Goal: Information Seeking & Learning: Learn about a topic

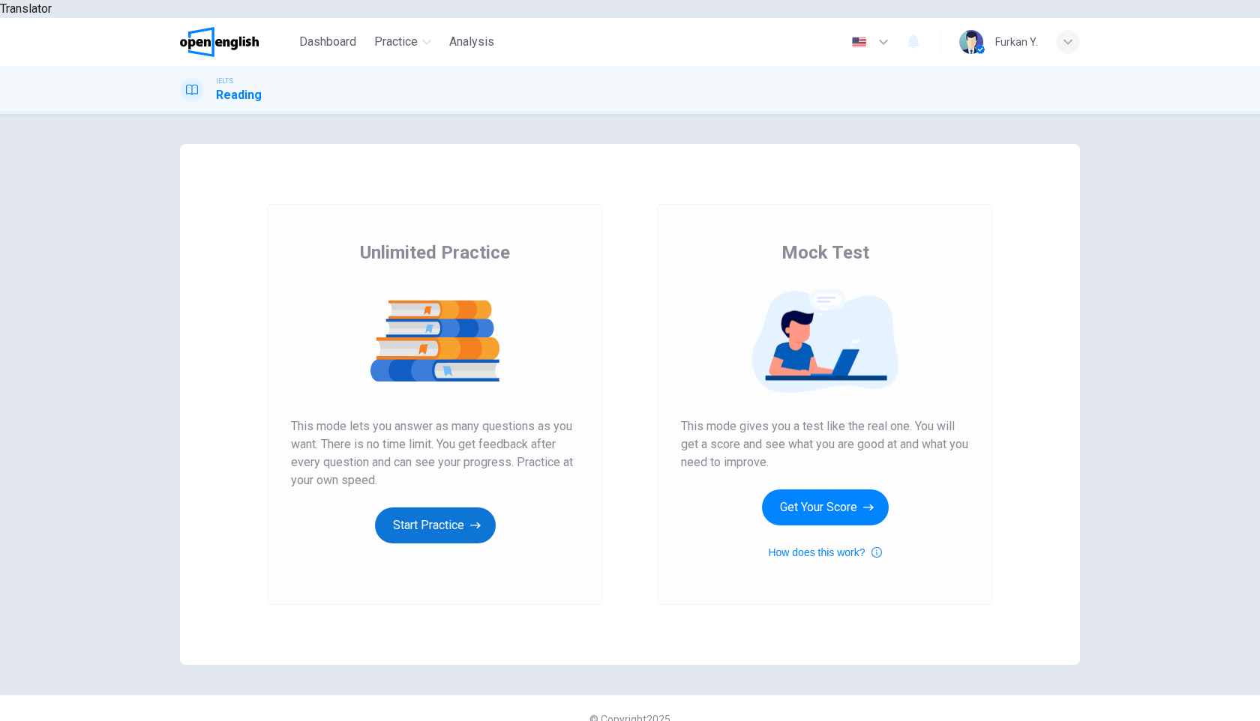
click at [447, 508] on button "Start Practice" at bounding box center [435, 526] width 121 height 36
click at [418, 514] on button "Start Practice" at bounding box center [435, 526] width 121 height 36
click at [451, 508] on button "Start Practice" at bounding box center [435, 526] width 121 height 36
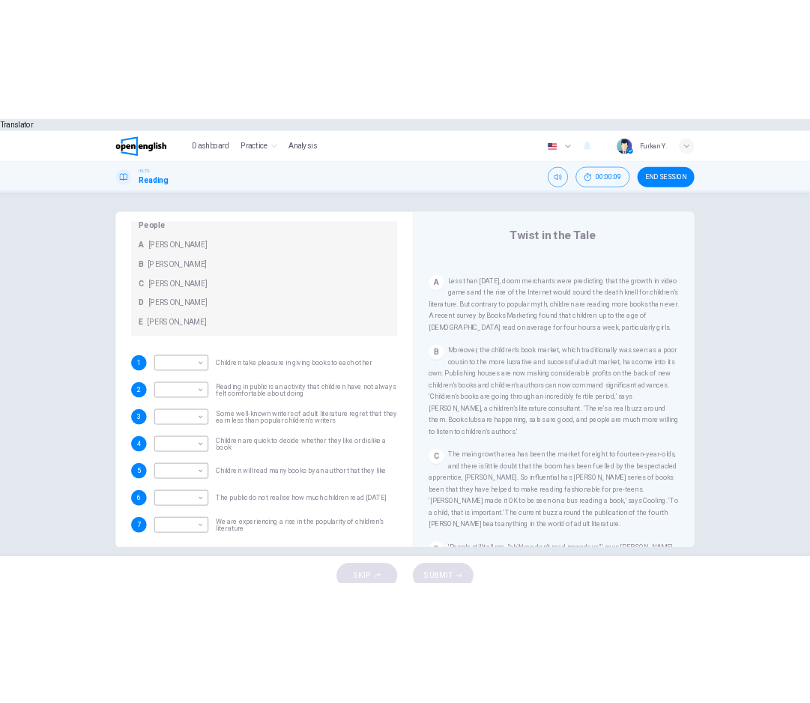
scroll to position [145, 0]
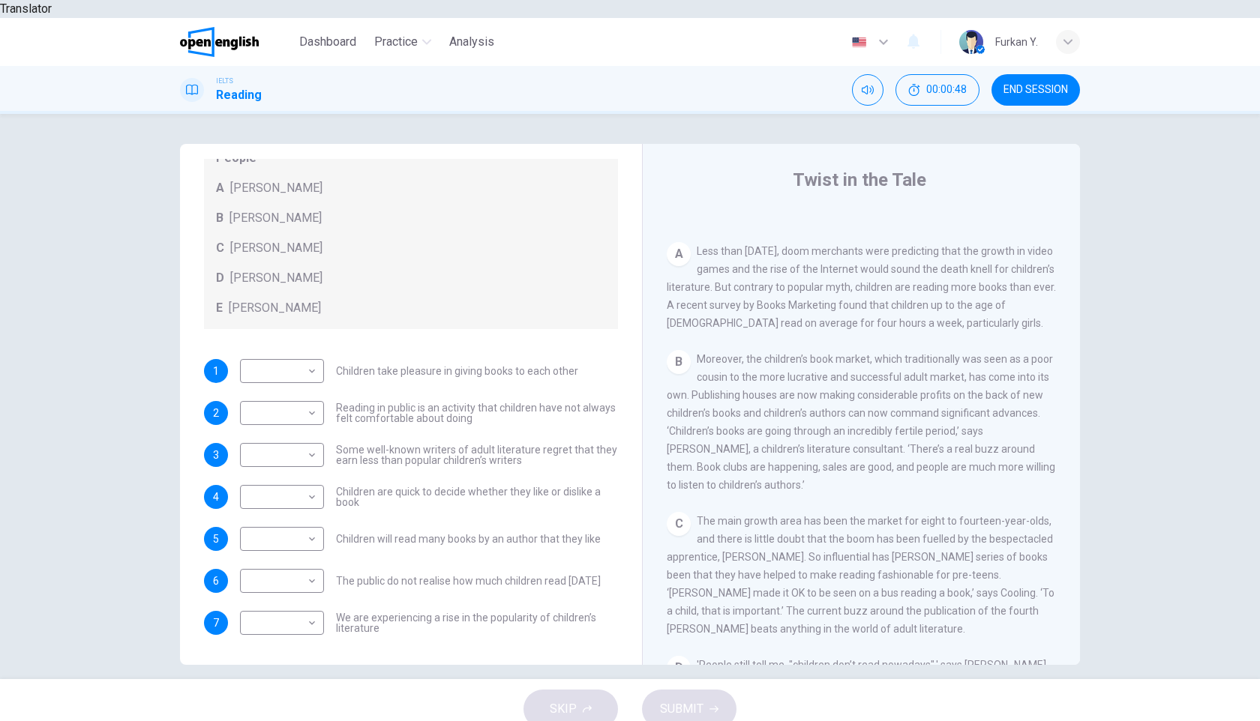
drag, startPoint x: 897, startPoint y: 231, endPoint x: 850, endPoint y: 229, distance: 47.3
click at [850, 245] on span "Less than [DATE], doom merchants were predicting that the growth in video games…" at bounding box center [860, 287] width 389 height 84
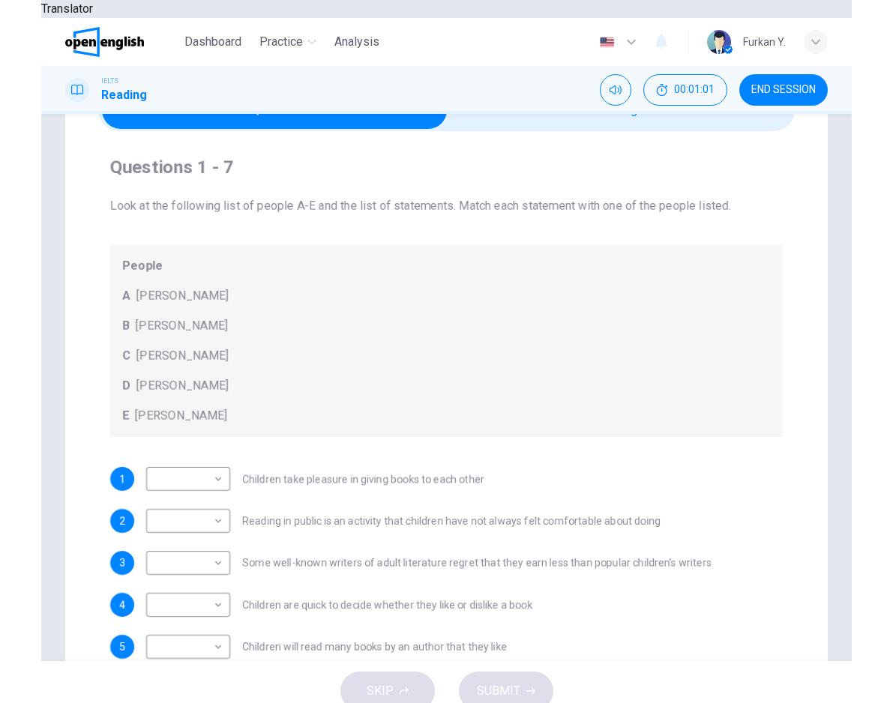
scroll to position [76, 0]
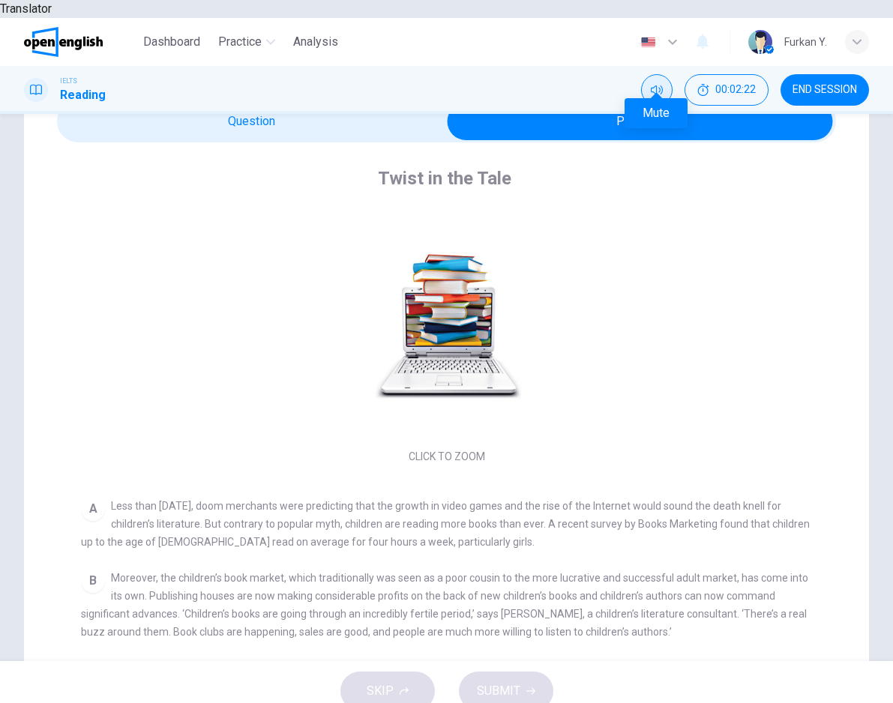
click at [661, 85] on icon "Mute" at bounding box center [657, 89] width 12 height 9
click at [661, 85] on icon "Unmute" at bounding box center [657, 89] width 12 height 9
click at [761, 74] on button "00:02:24" at bounding box center [726, 89] width 84 height 31
click at [756, 78] on button "Show" at bounding box center [752, 89] width 31 height 31
click at [730, 84] on span "00:02:28" at bounding box center [735, 90] width 40 height 12
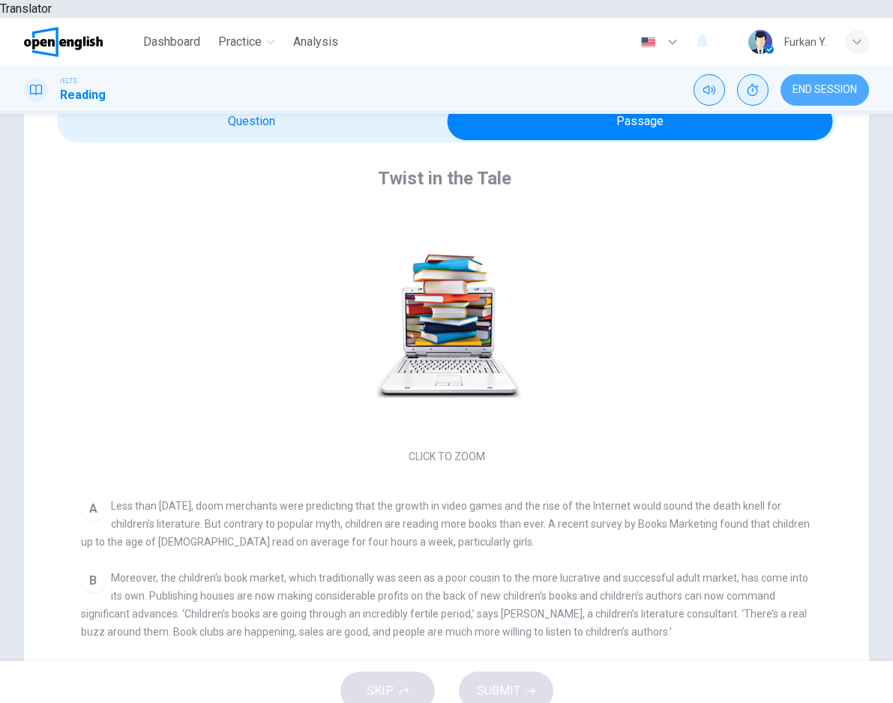
click at [824, 74] on button "END SESSION" at bounding box center [824, 89] width 88 height 31
click at [741, 74] on button "Show" at bounding box center [752, 89] width 31 height 31
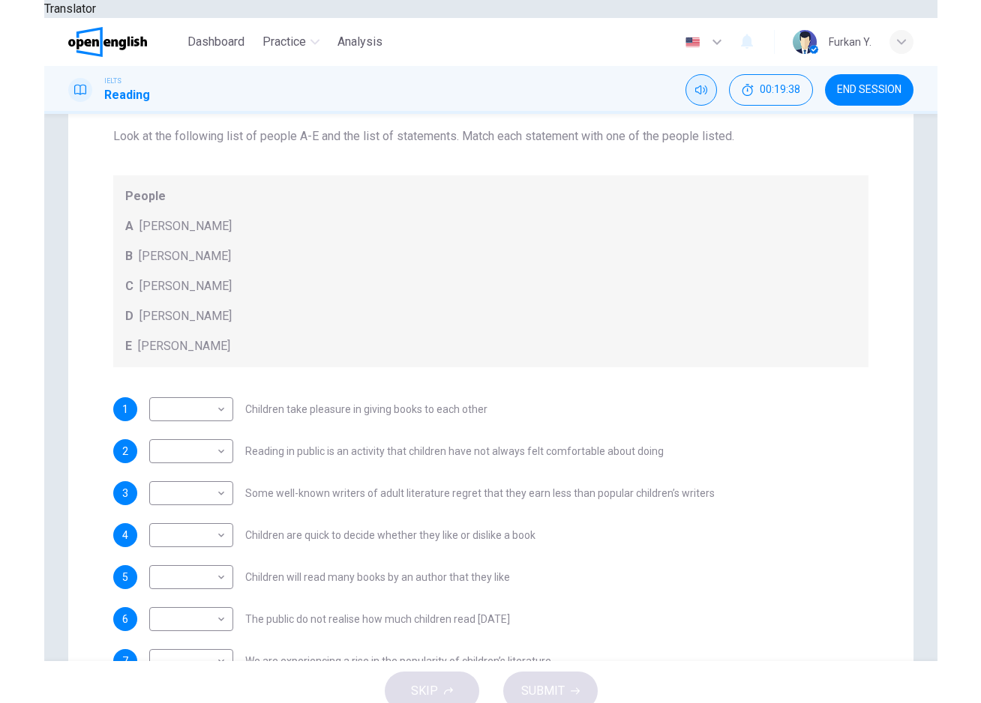
scroll to position [21, 0]
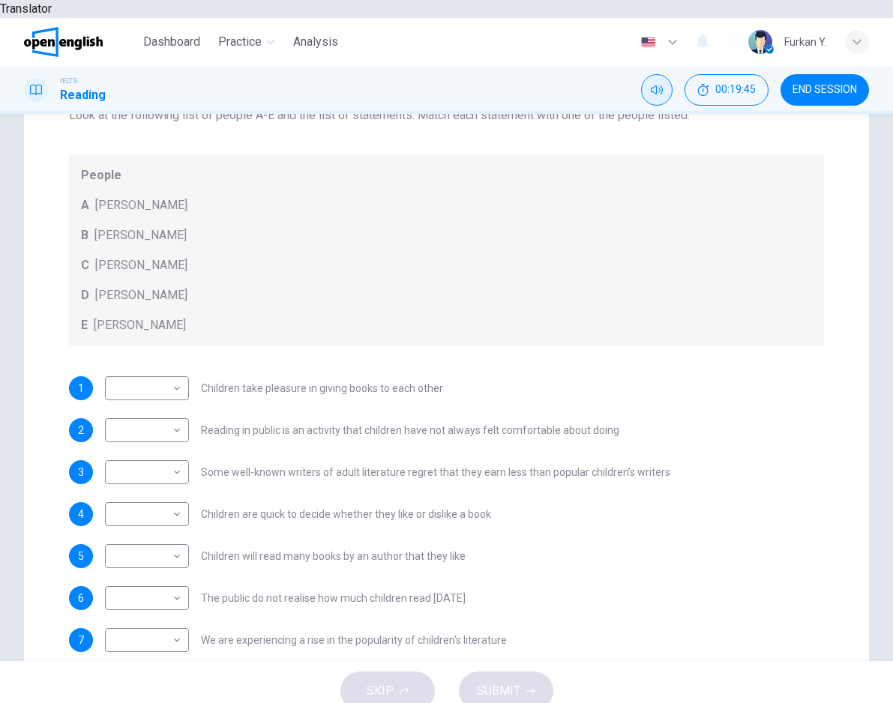
drag, startPoint x: 613, startPoint y: 412, endPoint x: 540, endPoint y: 394, distance: 75.1
click at [540, 394] on div "1 ​ ​ Children take pleasure in giving books to each other 2 ​ ​ Reading in pub…" at bounding box center [446, 514] width 755 height 276
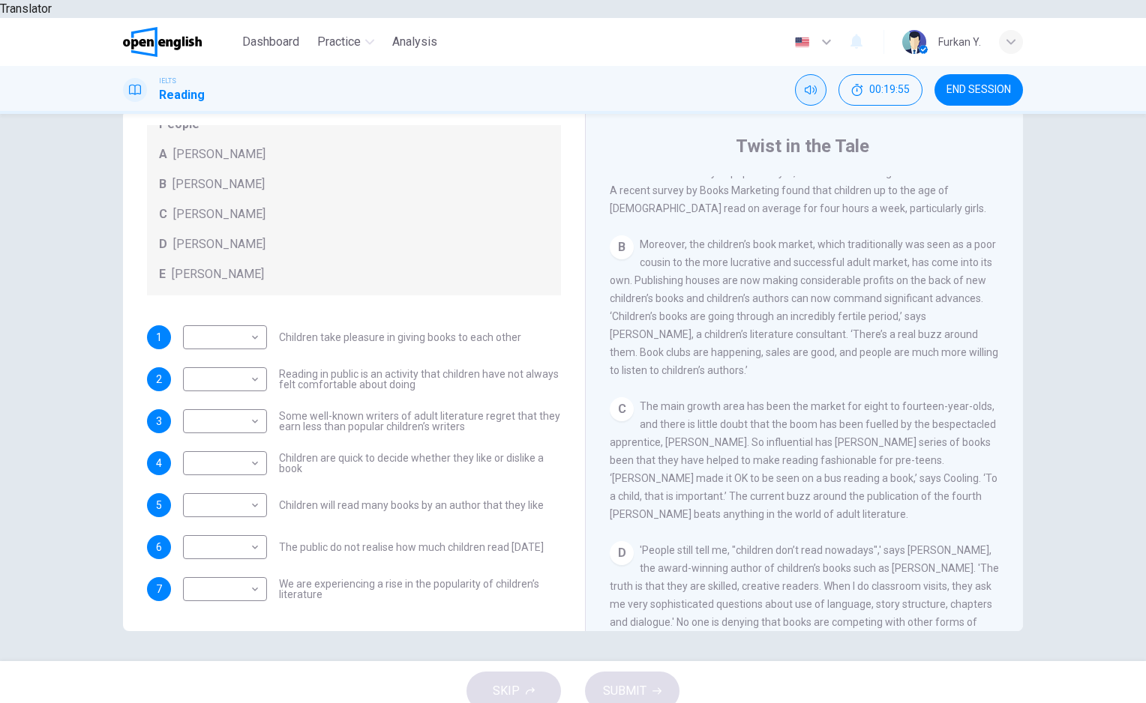
scroll to position [363, 0]
drag, startPoint x: 927, startPoint y: 306, endPoint x: 1021, endPoint y: 308, distance: 94.5
click at [1021, 308] on div "Twist in the Tale CLICK TO ZOOM Click to Zoom A Less than [DATE], doom merchant…" at bounding box center [804, 382] width 438 height 545
click at [253, 571] on body "Translator Dashboard Practice Analysis English ** ​ Furkan Y. IELTS Reading 00:…" at bounding box center [573, 351] width 1146 height 703
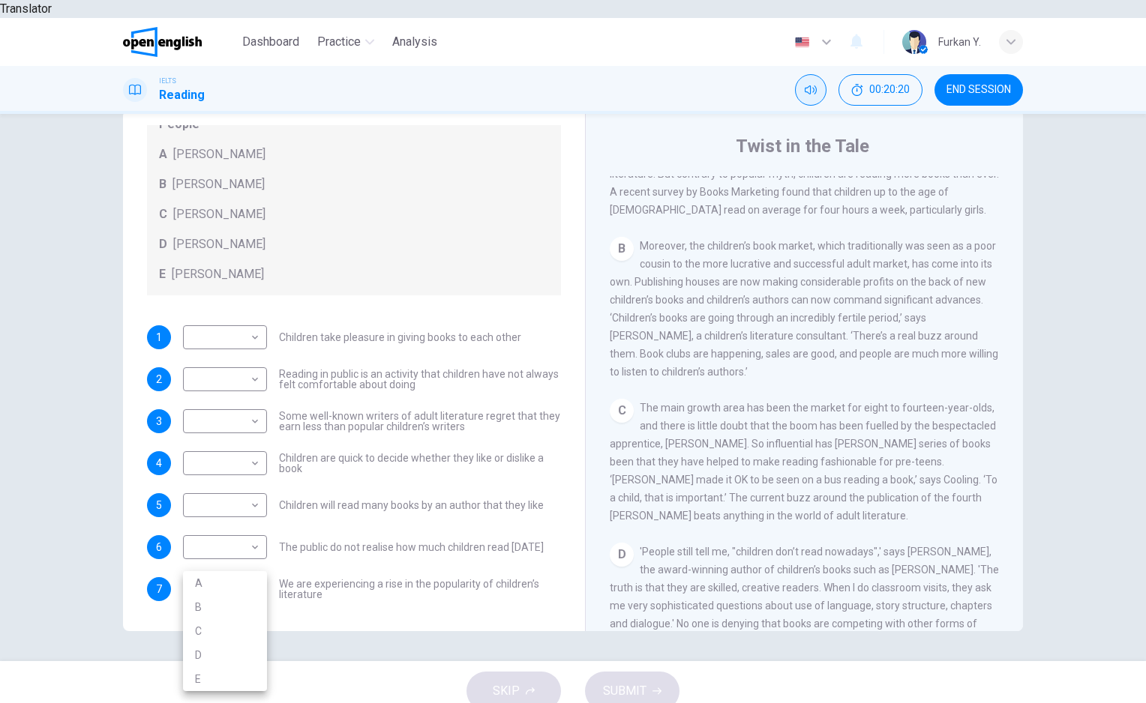
click at [245, 580] on li "A" at bounding box center [225, 583] width 84 height 24
type input "*"
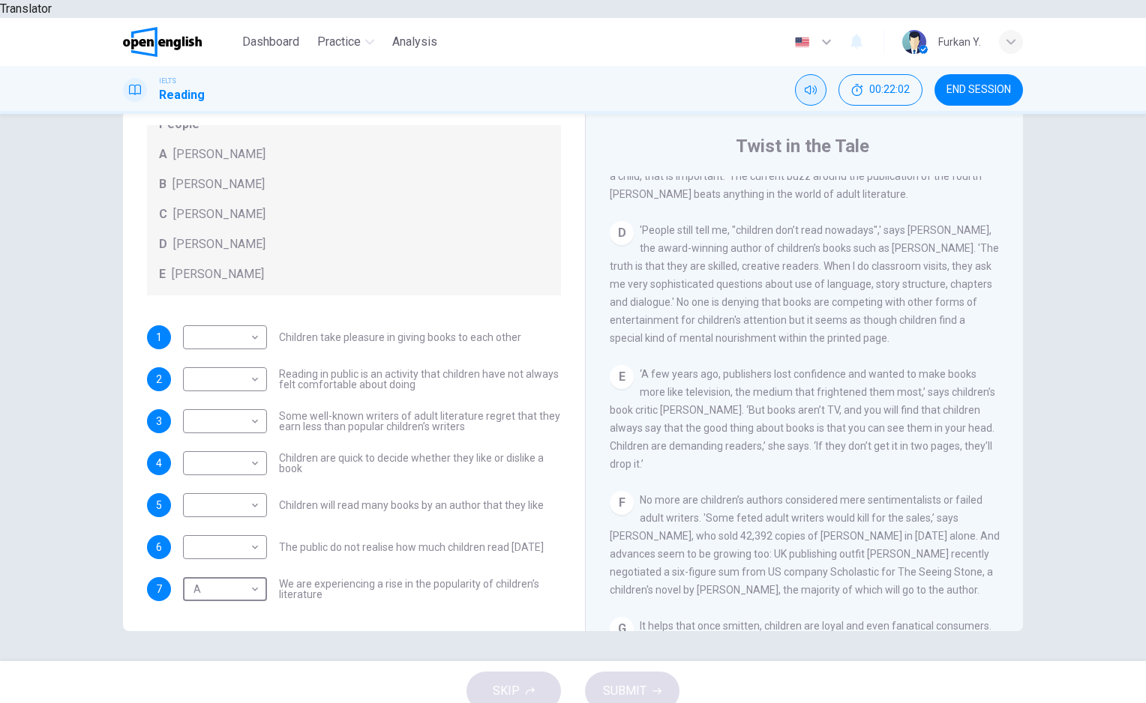
scroll to position [692, 0]
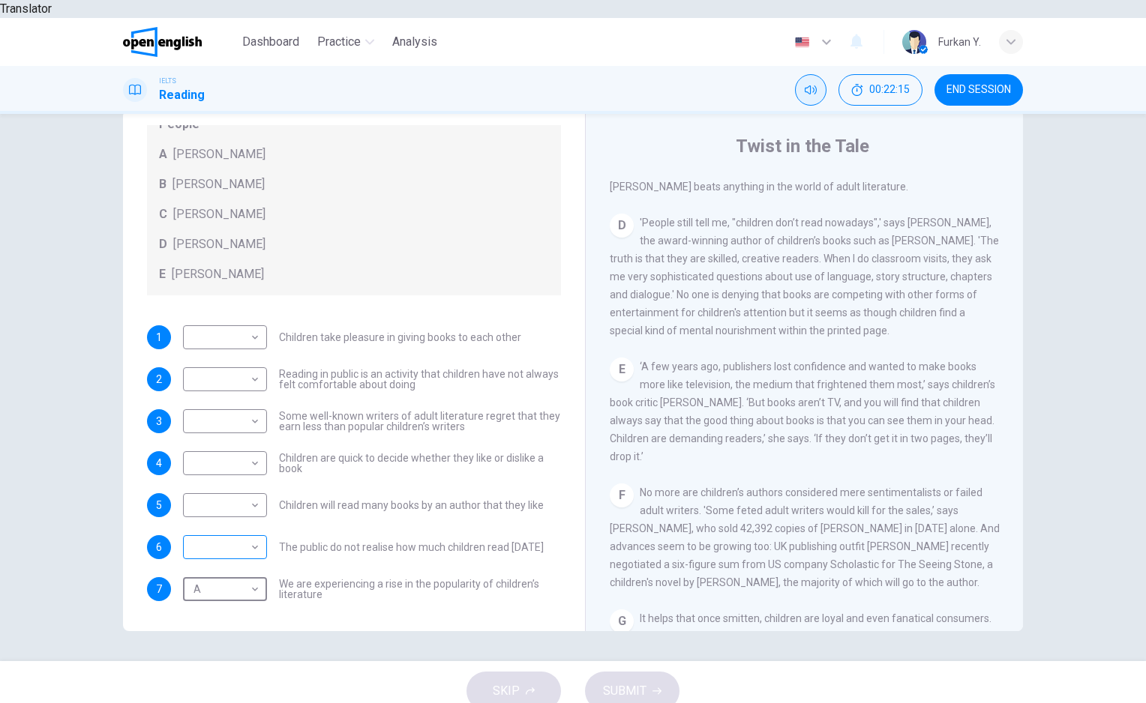
click at [244, 531] on body "Translator Dashboard Practice Analysis English ** ​ Furkan Y. IELTS Reading 00:…" at bounding box center [573, 351] width 1146 height 703
click at [235, 573] on li "B" at bounding box center [225, 577] width 84 height 24
type input "*"
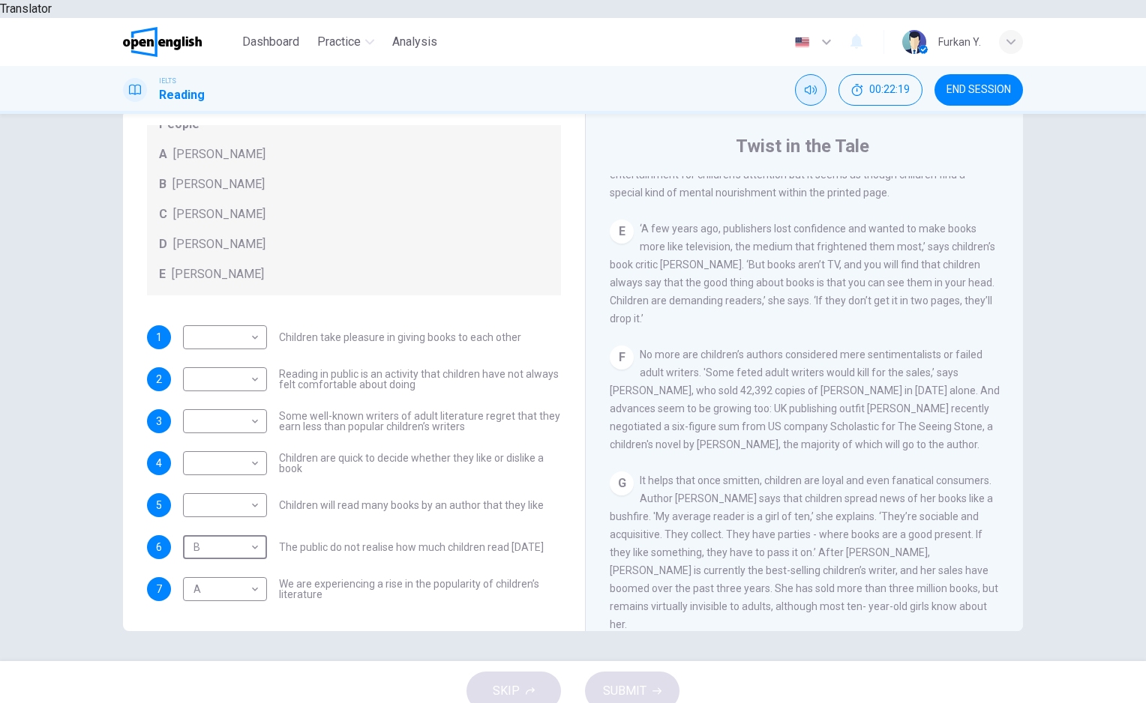
scroll to position [837, 0]
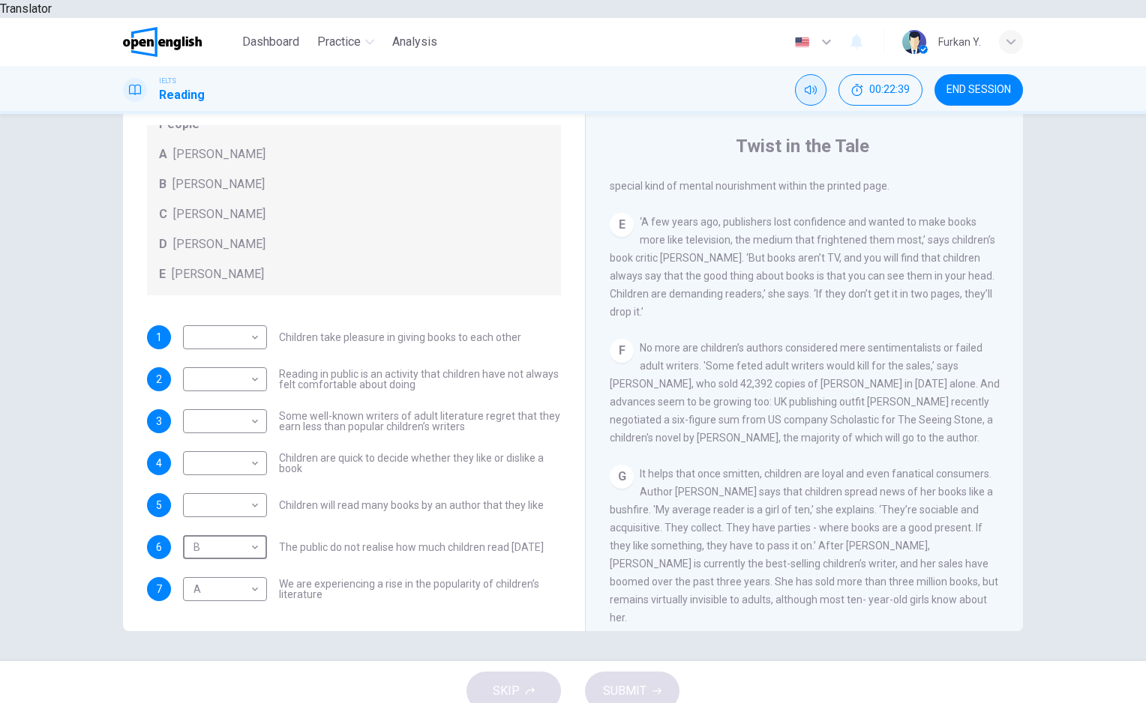
click at [1131, 265] on div "Questions 1 - 7 Look at the following list of people A-E and the list of statem…" at bounding box center [573, 387] width 1146 height 547
click at [232, 445] on body "Translator Dashboard Practice Analysis English ** ​ Furkan Y. IELTS Reading 00:…" at bounding box center [573, 351] width 1146 height 703
click at [228, 519] on li "C" at bounding box center [225, 517] width 84 height 24
type input "*"
click at [852, 352] on span "No more are children’s authors considered mere sentimentalists or failed adult …" at bounding box center [805, 393] width 390 height 102
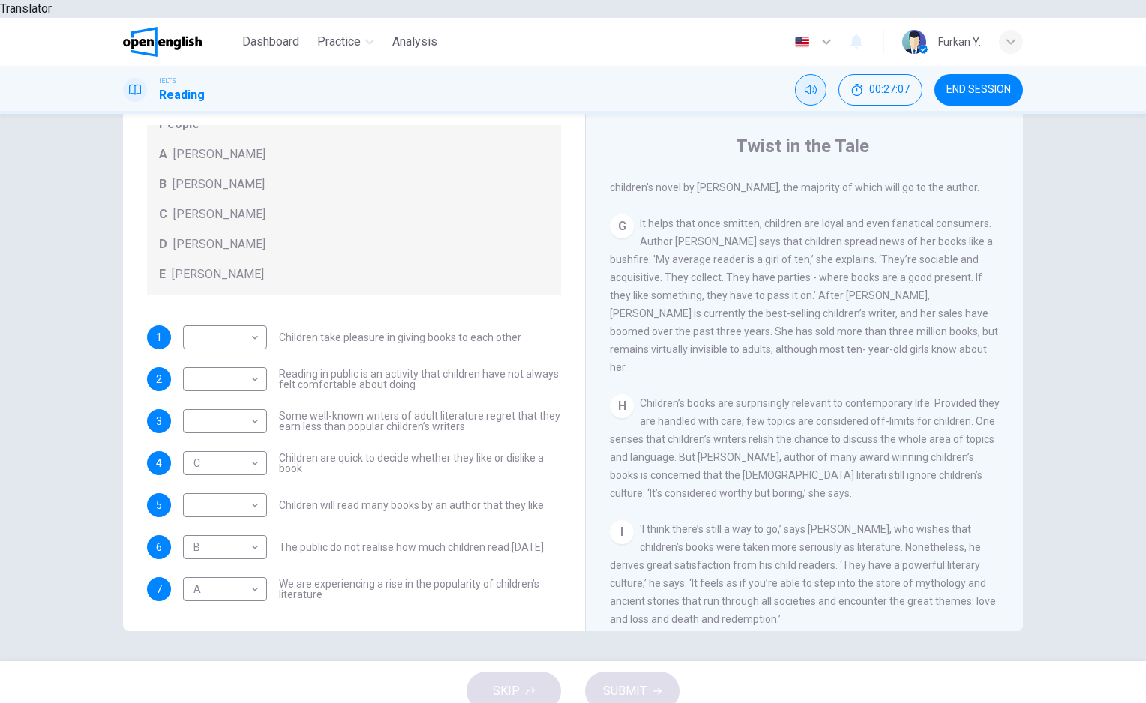
scroll to position [1088, 0]
click at [247, 494] on body "Translator Dashboard Practice Analysis English ** ​ Furkan Y. IELTS Reading 00:…" at bounding box center [573, 351] width 1146 height 703
click at [225, 578] on li "D" at bounding box center [225, 583] width 84 height 24
type input "*"
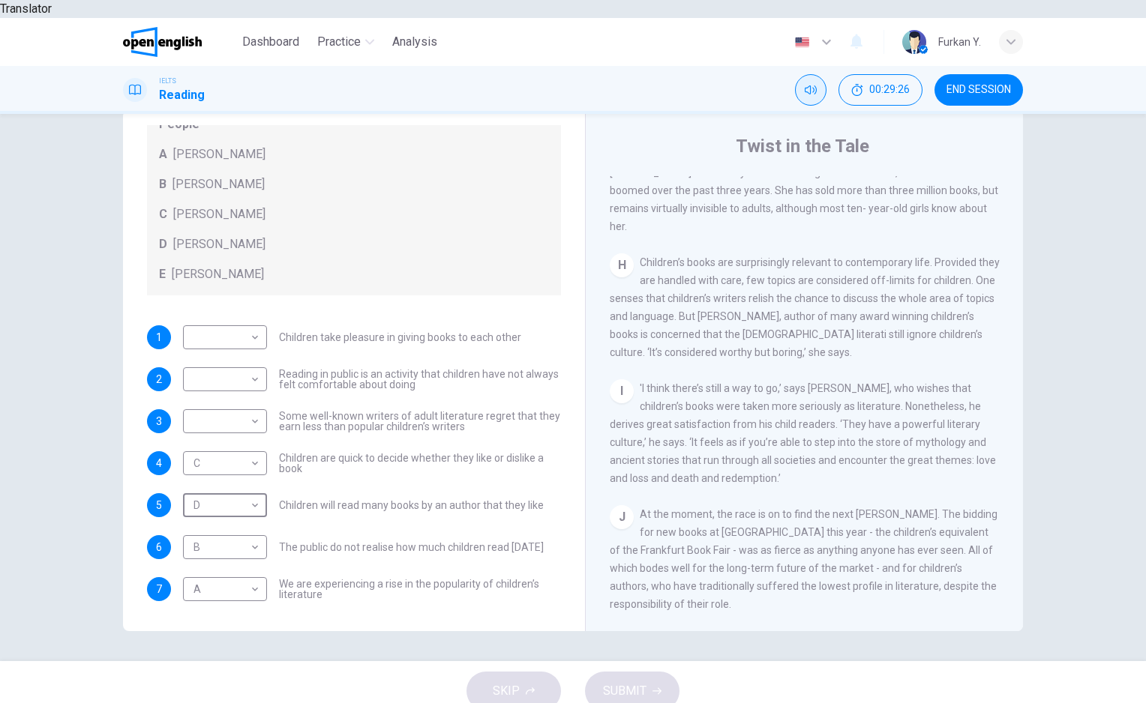
scroll to position [1240, 0]
click at [236, 406] on body "Translator Dashboard Practice Analysis English ** ​ Furkan Y. IELTS Reading 00:…" at bounding box center [573, 351] width 1146 height 703
click at [234, 526] on li "E" at bounding box center [225, 523] width 84 height 24
type input "*"
click at [810, 393] on span "'I think there’s still a way to go,’ says [PERSON_NAME], who wishes that childr…" at bounding box center [803, 433] width 386 height 102
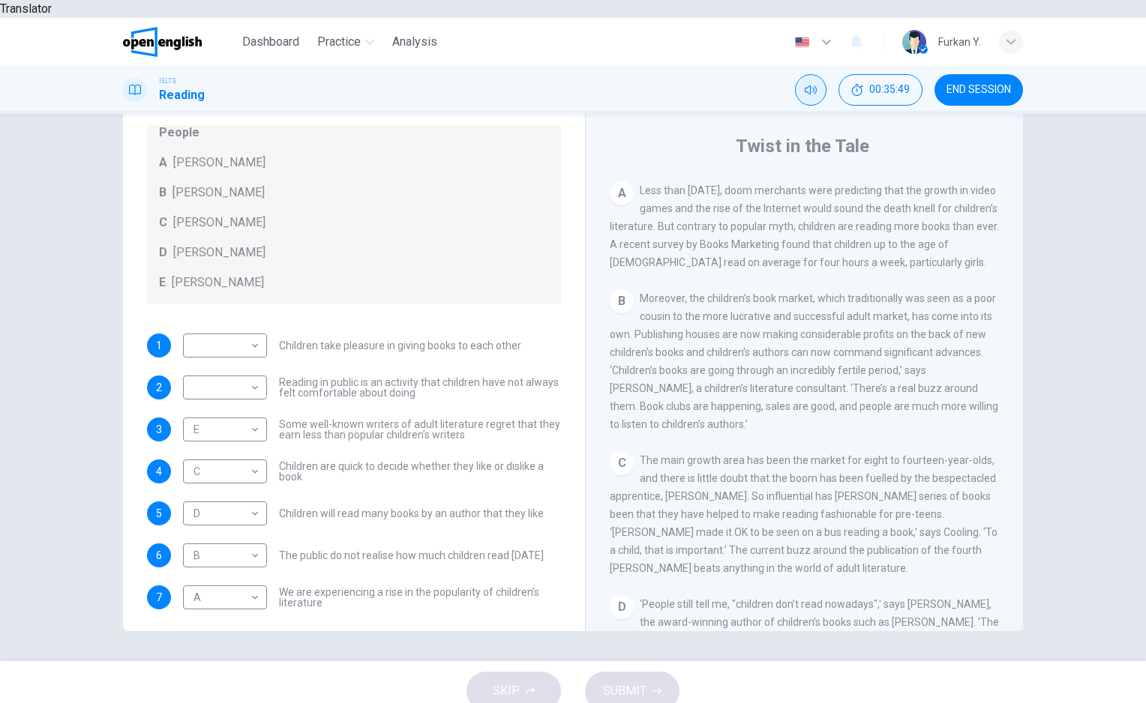
scroll to position [316, 0]
click at [233, 371] on body "Translator Dashboard Practice Analysis English ** ​ Furkan Y. IELTS Reading 00:…" at bounding box center [573, 351] width 1146 height 703
click at [221, 389] on li "A" at bounding box center [225, 394] width 84 height 24
type input "*"
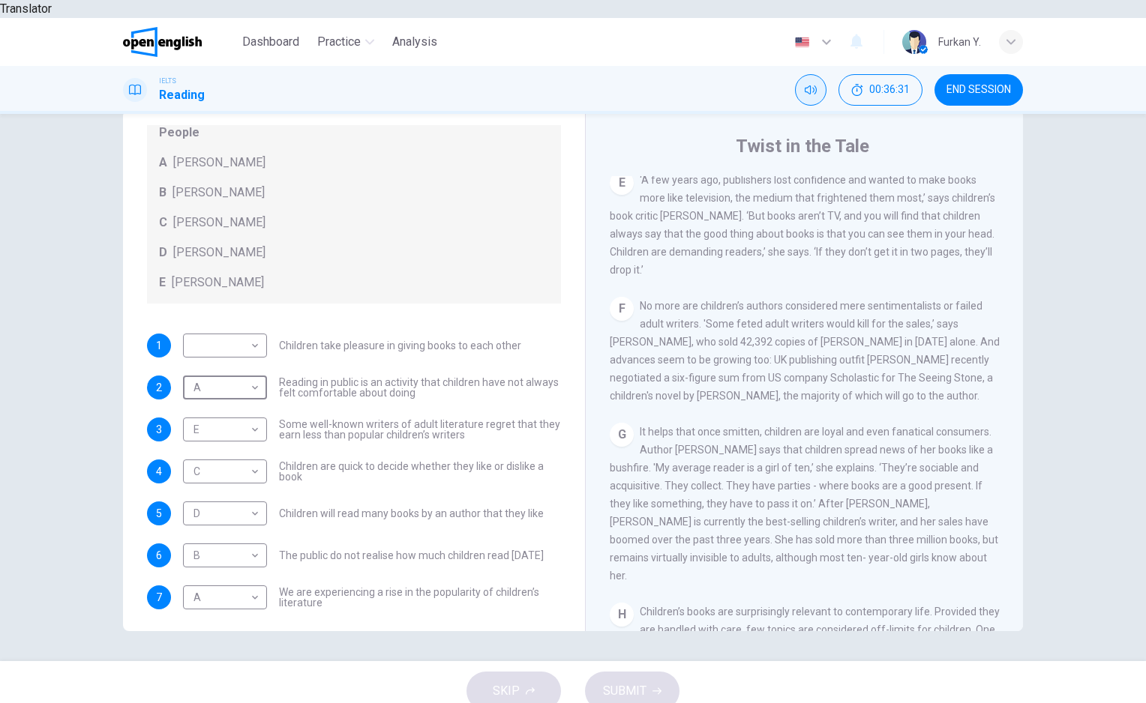
scroll to position [886, 0]
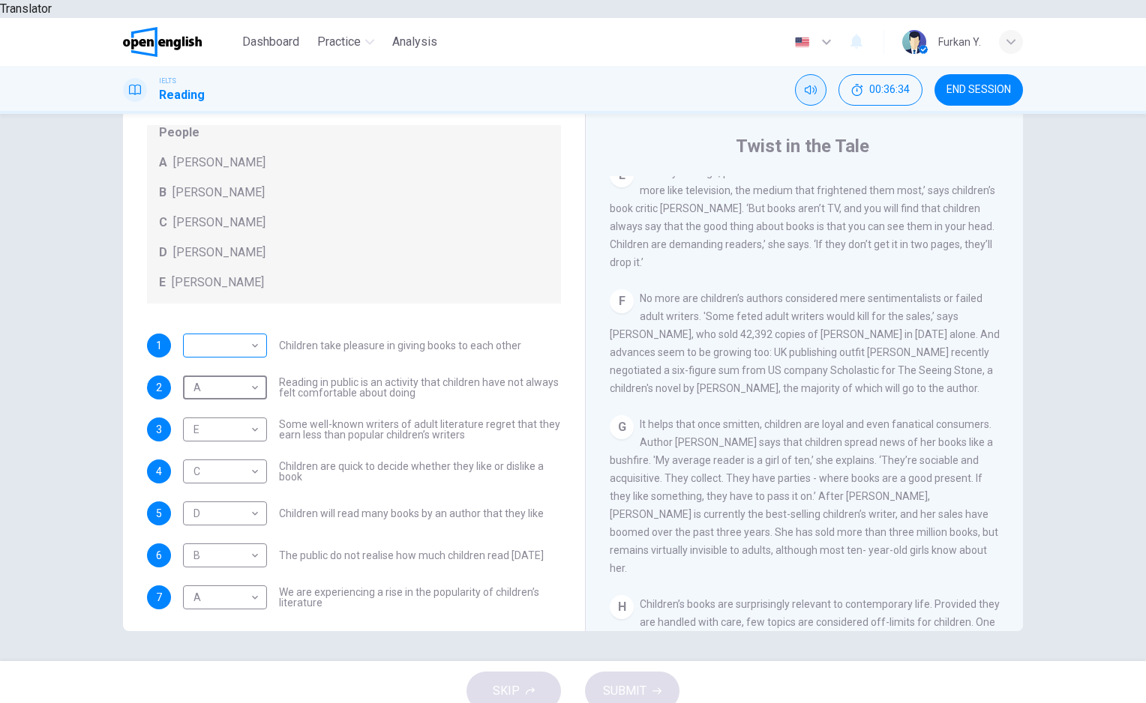
click at [235, 315] on body "Translator Dashboard Practice Analysis English ** ​ Furkan Y. IELTS Reading 00:…" at bounding box center [573, 351] width 1146 height 703
click at [231, 414] on li "D" at bounding box center [225, 424] width 84 height 24
type input "*"
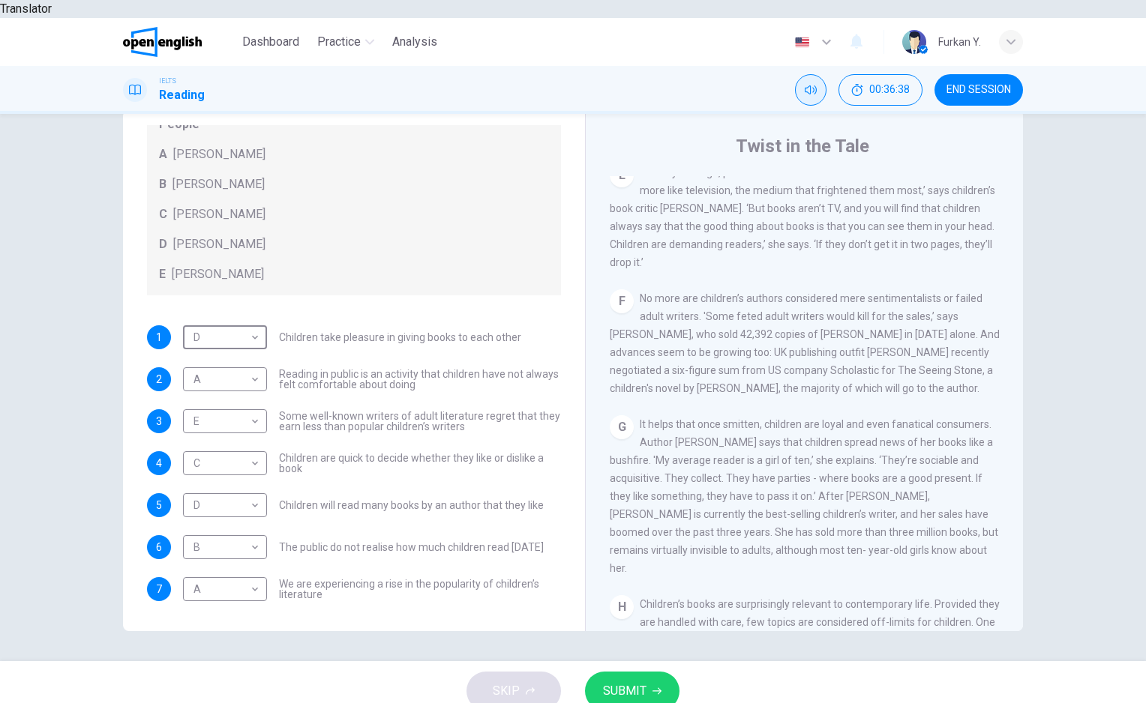
click at [645, 681] on span "SUBMIT" at bounding box center [624, 691] width 43 height 21
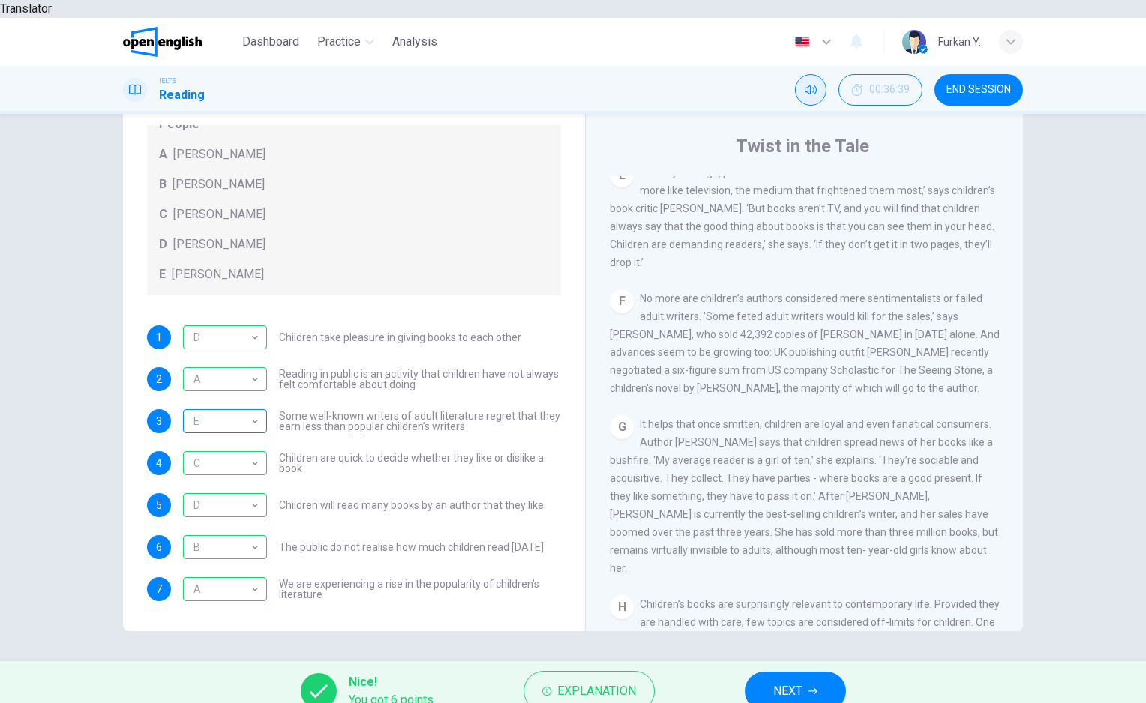
click at [253, 400] on div "E" at bounding box center [222, 421] width 79 height 43
drag, startPoint x: 838, startPoint y: 319, endPoint x: 715, endPoint y: 288, distance: 126.9
click at [715, 292] on span "No more are children’s authors considered mere sentimentalists or failed adult …" at bounding box center [805, 343] width 390 height 102
click at [767, 672] on button "NEXT" at bounding box center [794, 691] width 101 height 39
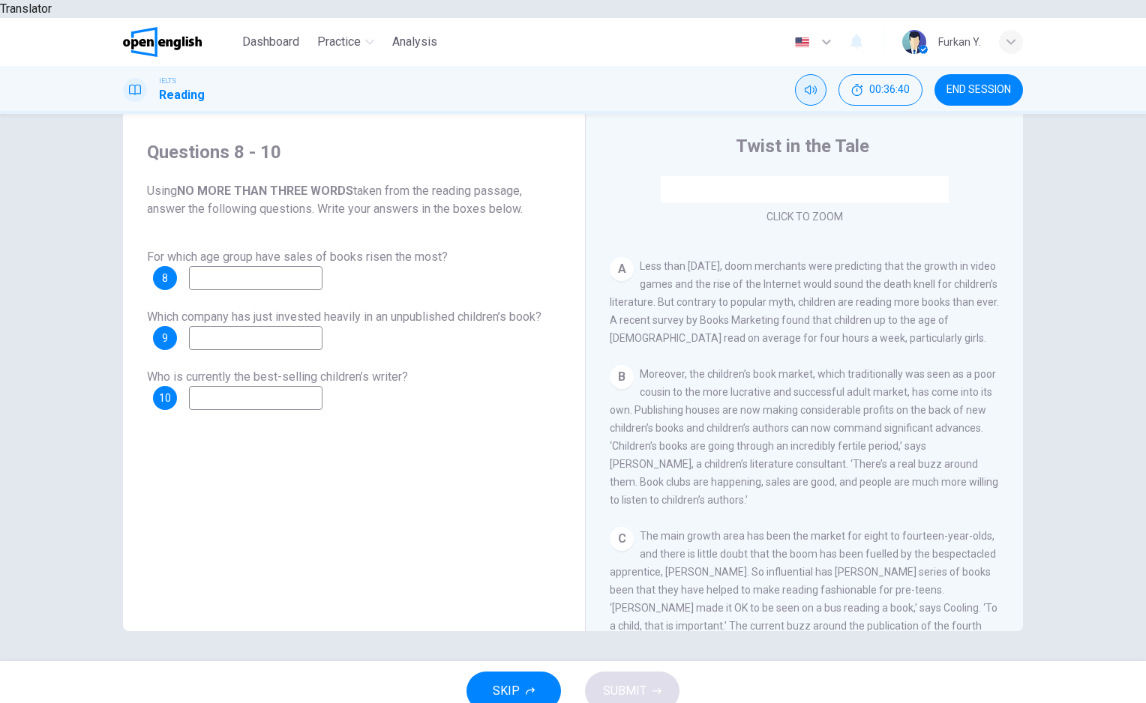
scroll to position [235, 0]
click at [295, 266] on input at bounding box center [255, 278] width 133 height 24
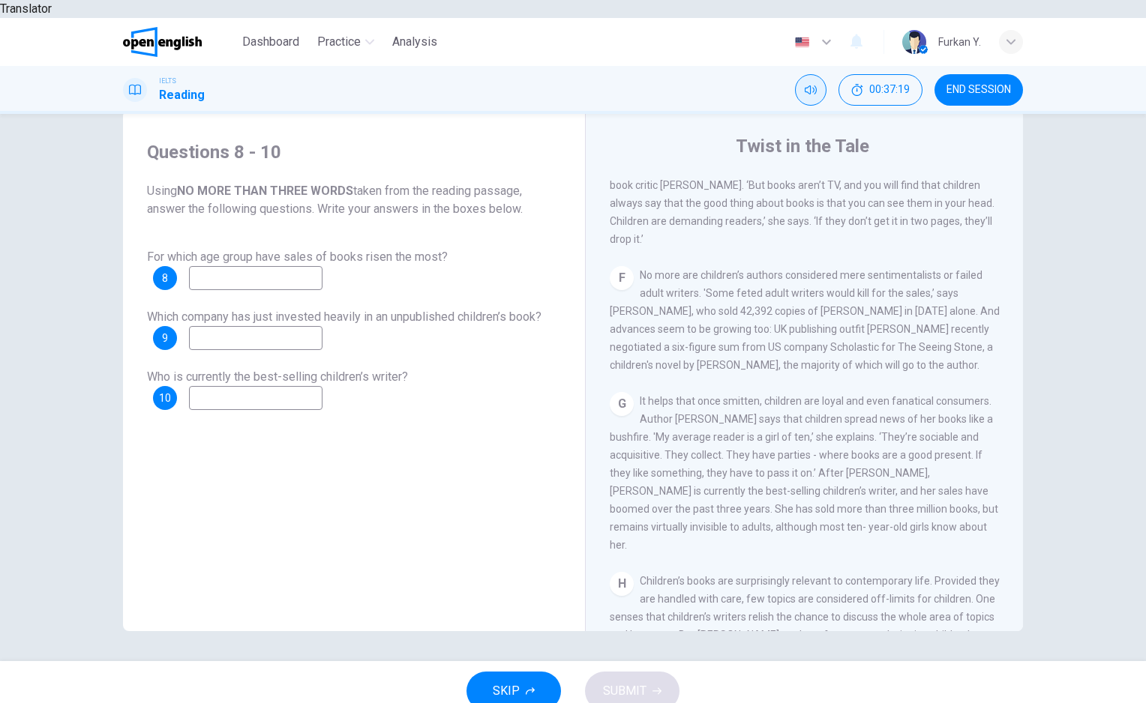
scroll to position [913, 0]
drag, startPoint x: 965, startPoint y: 478, endPoint x: 839, endPoint y: 485, distance: 126.1
click at [839, 485] on span "It helps that once smitten, children are loyal and even fanatical consumers. Au…" at bounding box center [804, 469] width 388 height 156
click at [295, 266] on input at bounding box center [255, 278] width 133 height 24
type input "***"
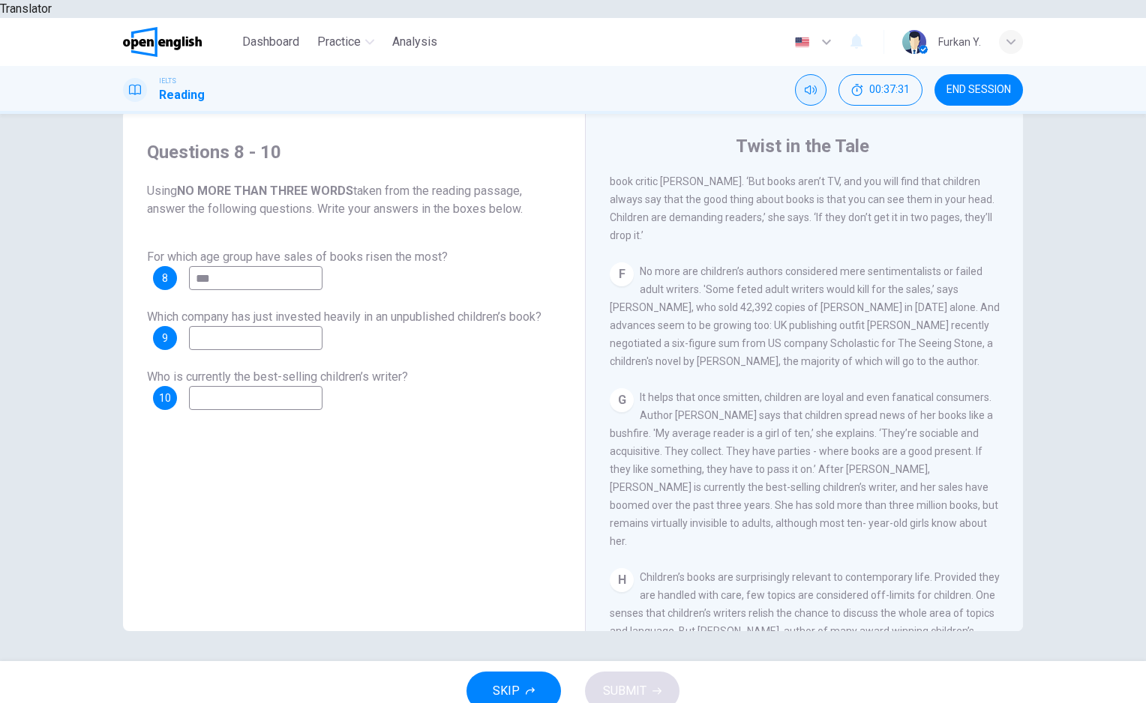
click at [304, 326] on input at bounding box center [255, 338] width 133 height 24
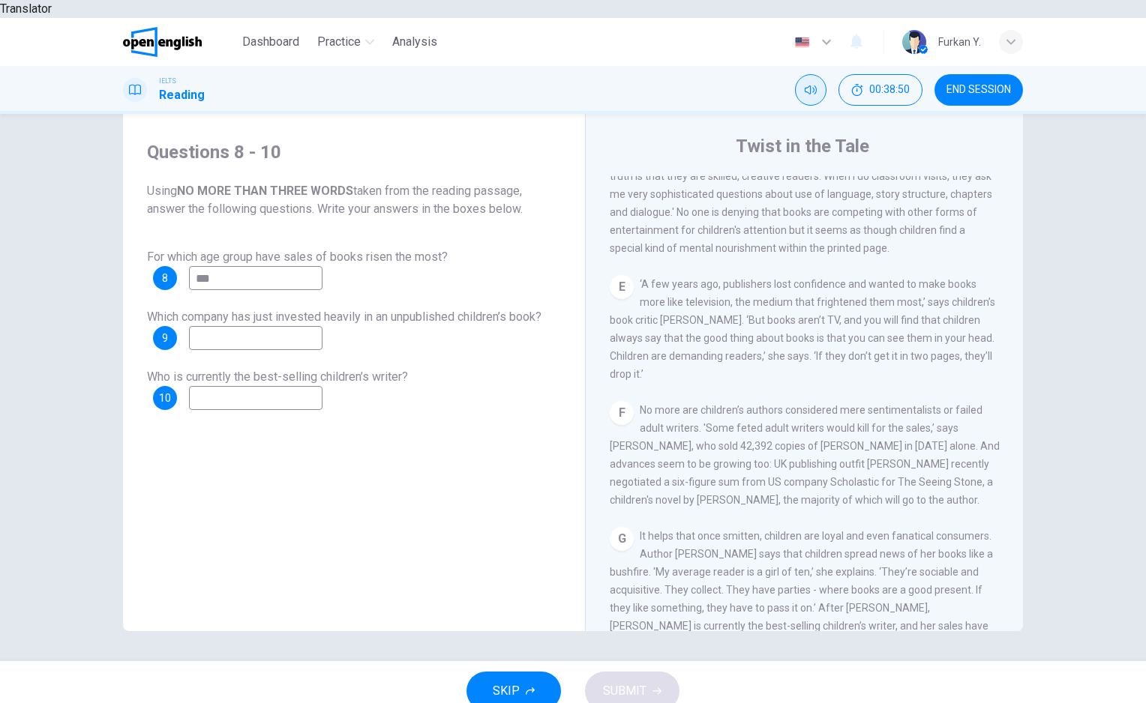
scroll to position [776, 0]
drag, startPoint x: 782, startPoint y: 435, endPoint x: 757, endPoint y: 433, distance: 24.8
click at [757, 433] on span "No more are children’s authors considered mere sentimentalists or failed adult …" at bounding box center [805, 454] width 390 height 102
click at [754, 434] on span "No more are children’s authors considered mere sentimentalists or failed adult …" at bounding box center [805, 454] width 390 height 102
drag, startPoint x: 736, startPoint y: 433, endPoint x: 755, endPoint y: 433, distance: 18.8
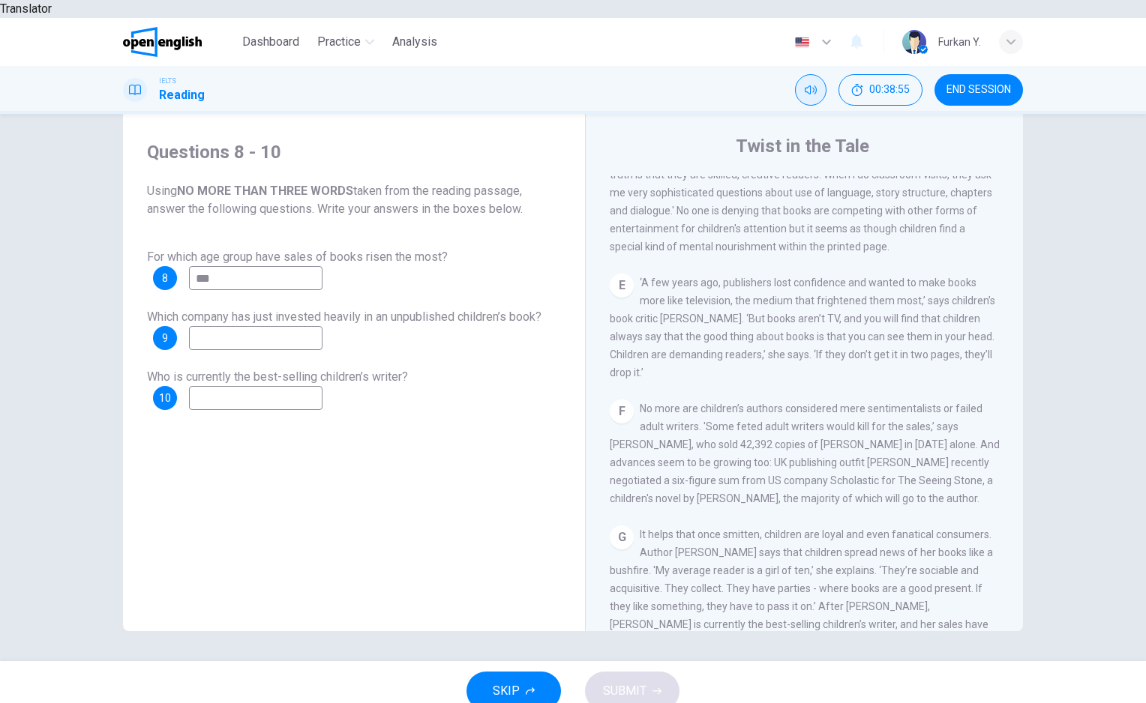
click at [755, 433] on span "No more are children’s authors considered mere sentimentalists or failed adult …" at bounding box center [805, 454] width 390 height 102
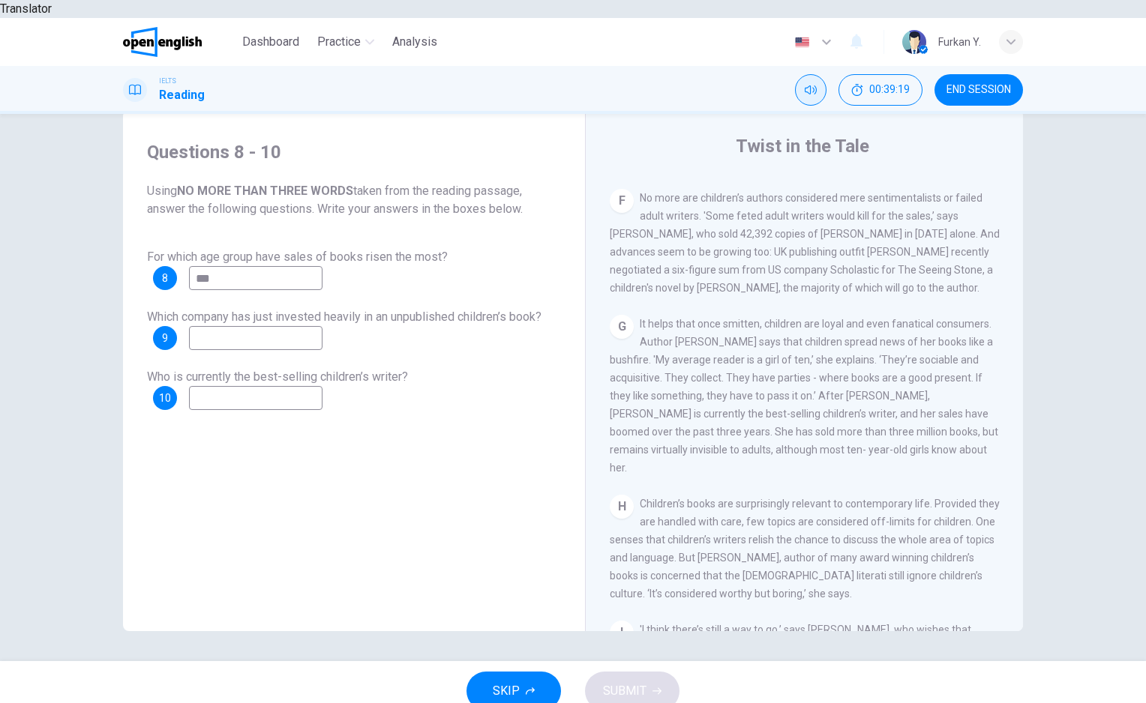
scroll to position [988, 0]
click at [247, 326] on input at bounding box center [255, 338] width 133 height 24
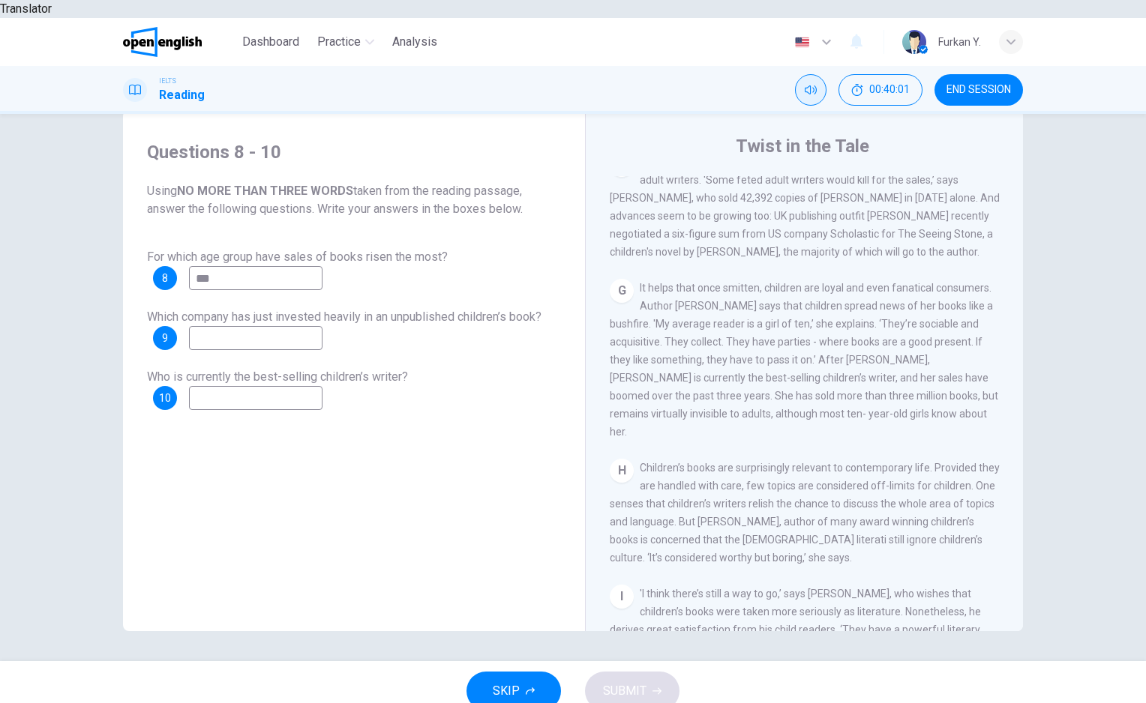
scroll to position [1015, 0]
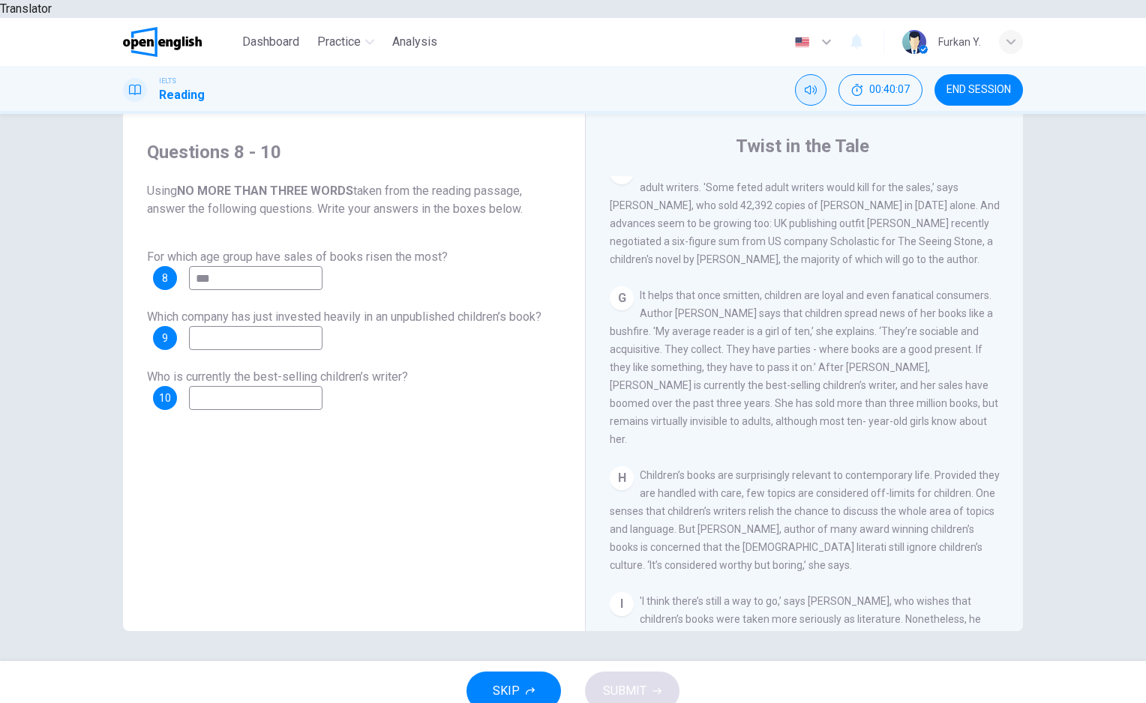
click at [223, 386] on input at bounding box center [255, 398] width 133 height 24
type input "**********"
click at [233, 326] on input at bounding box center [255, 338] width 133 height 24
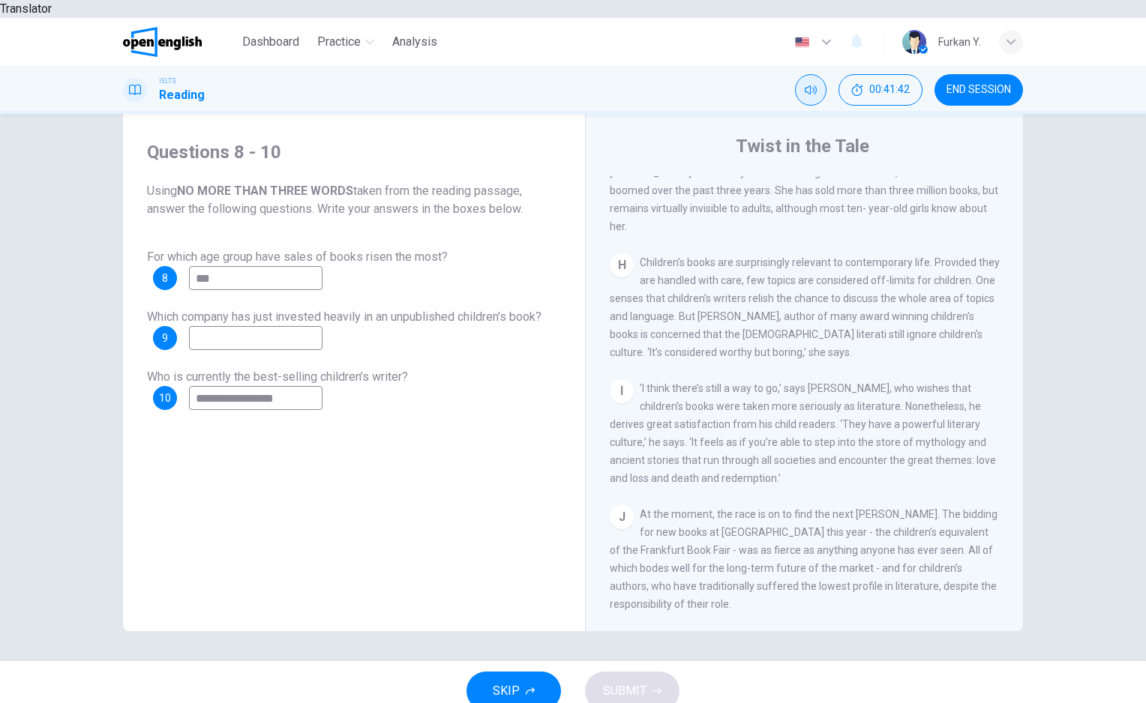
scroll to position [1240, 0]
click at [290, 326] on input at bounding box center [255, 338] width 133 height 24
type input "**********"
click at [613, 672] on button "SUBMIT" at bounding box center [632, 691] width 94 height 39
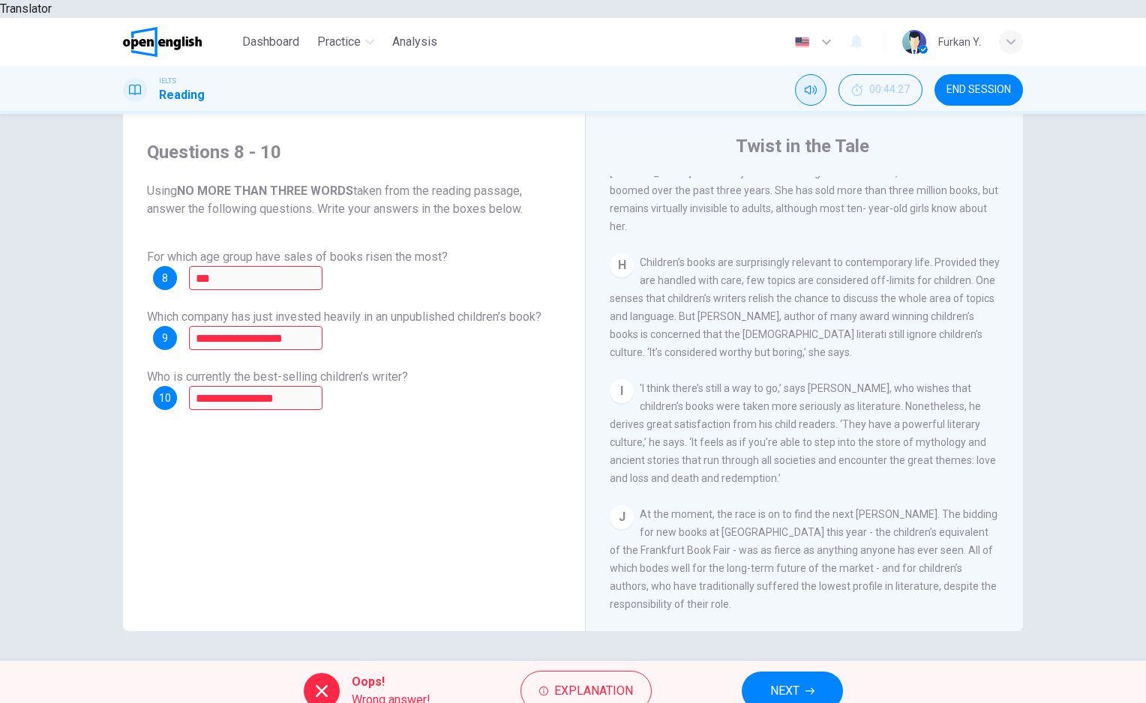
click at [777, 681] on span "NEXT" at bounding box center [784, 691] width 29 height 21
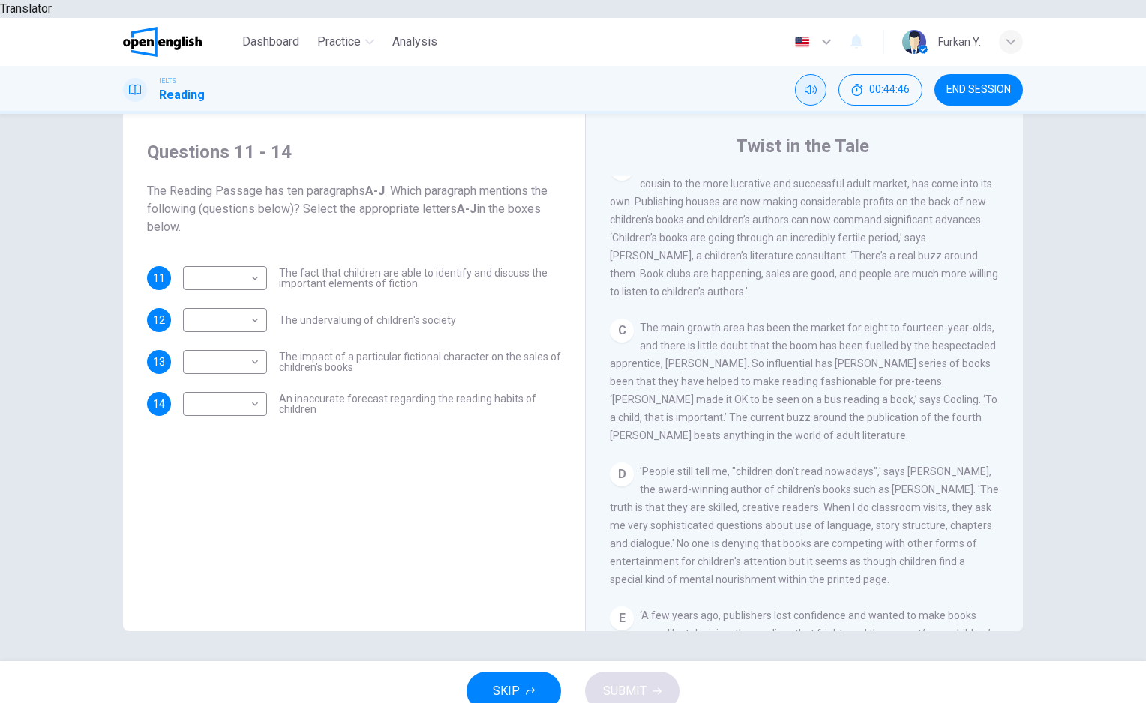
scroll to position [463, 0]
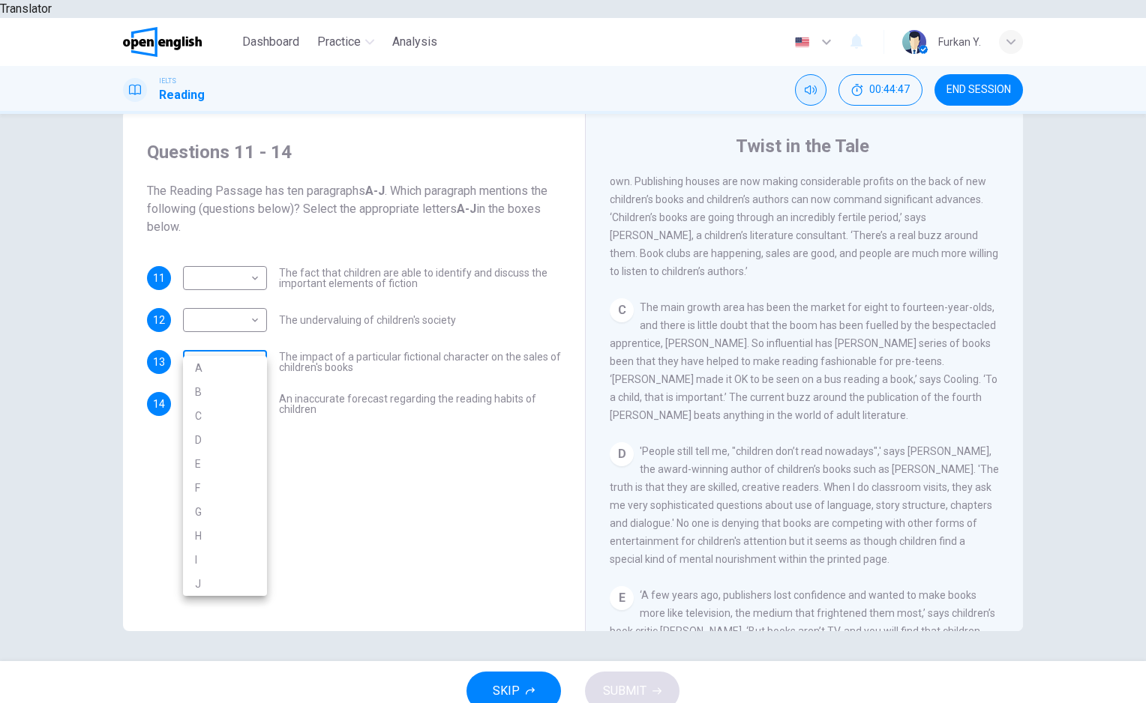
click at [195, 340] on body "Translator Dashboard Practice Analysis English ** ​ Furkan Y. IELTS Reading 00:…" at bounding box center [573, 351] width 1146 height 703
click at [223, 420] on li "C" at bounding box center [225, 416] width 84 height 24
type input "*"
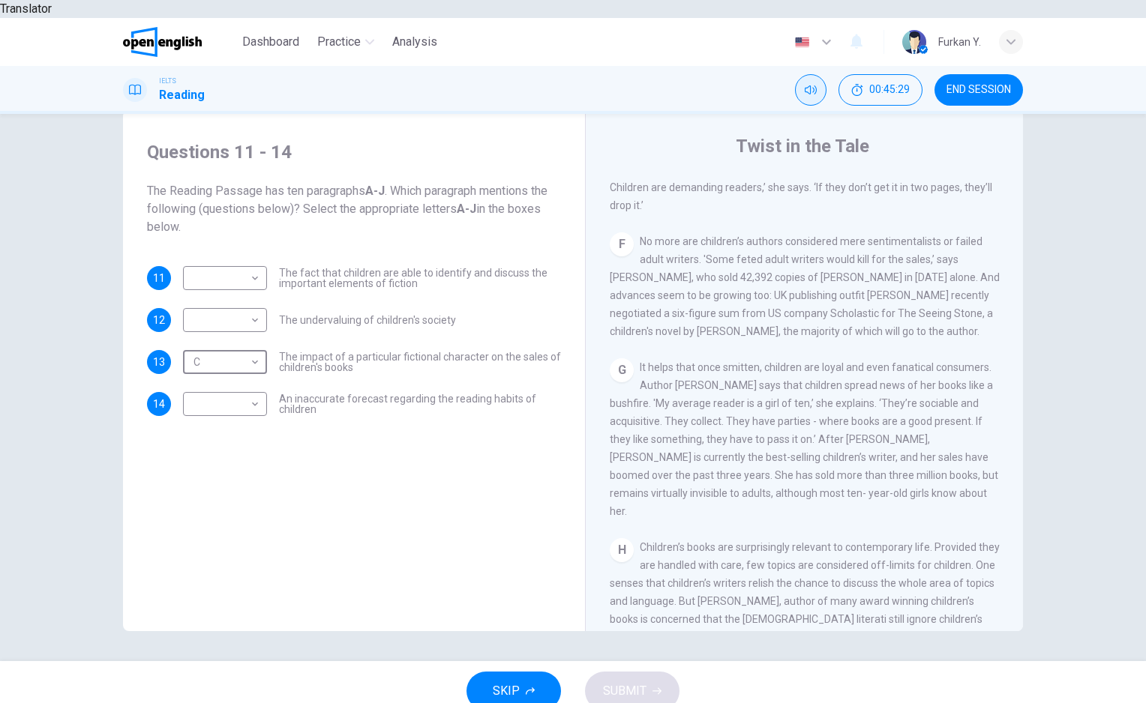
scroll to position [947, 0]
drag, startPoint x: 818, startPoint y: 427, endPoint x: 988, endPoint y: 422, distance: 170.3
click at [988, 422] on div "G It helps that once smitten, children are loyal and even fanatical consumers. …" at bounding box center [805, 436] width 390 height 162
drag, startPoint x: 988, startPoint y: 430, endPoint x: 870, endPoint y: 433, distance: 118.5
click at [870, 433] on div "G It helps that once smitten, children are loyal and even fanatical consumers. …" at bounding box center [805, 436] width 390 height 162
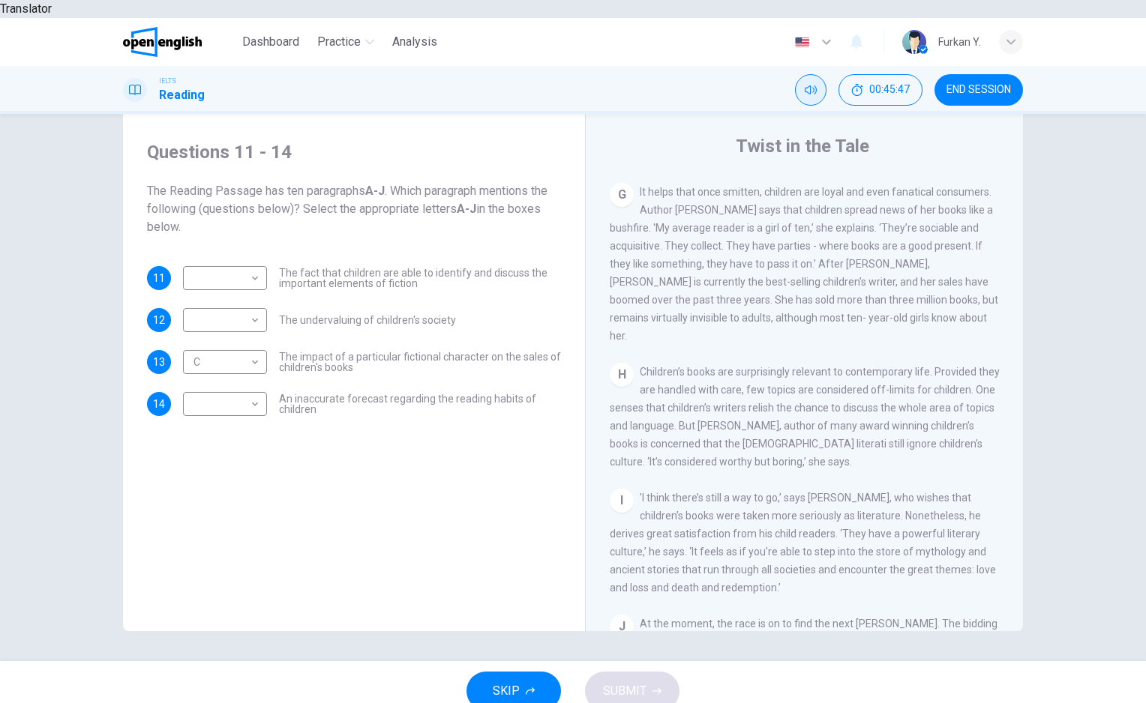
scroll to position [1129, 0]
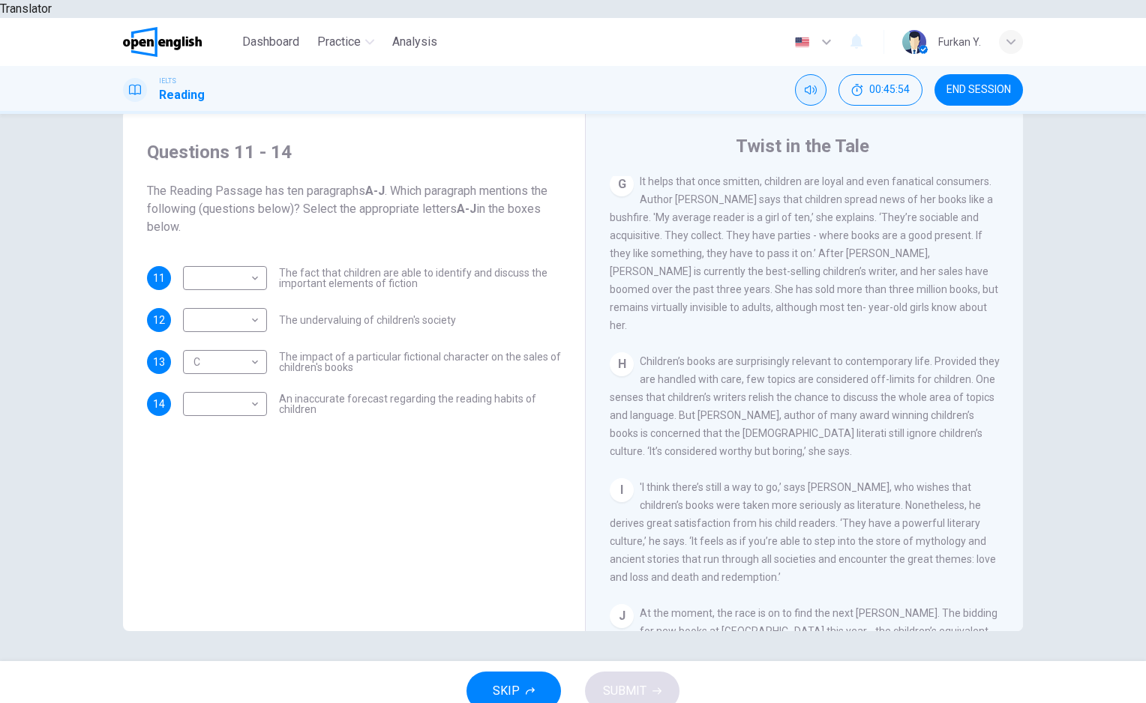
click at [1141, 333] on div "Questions 11 - 14 The Reading Passage has ten paragraphs A-J . Which paragraph …" at bounding box center [573, 387] width 1146 height 547
click at [1137, 327] on div "Questions 11 - 14 The Reading Passage has ten paragraphs A-J . Which paragraph …" at bounding box center [573, 387] width 1146 height 547
drag, startPoint x: 754, startPoint y: 344, endPoint x: 834, endPoint y: 340, distance: 80.3
click at [834, 355] on span "Children’s books are surprisingly relevant to contemporary life. Provided they …" at bounding box center [805, 406] width 390 height 102
click at [258, 380] on body "Translator Dashboard Practice Analysis English ** ​ Furkan Y. IELTS Reading 00:…" at bounding box center [573, 351] width 1146 height 703
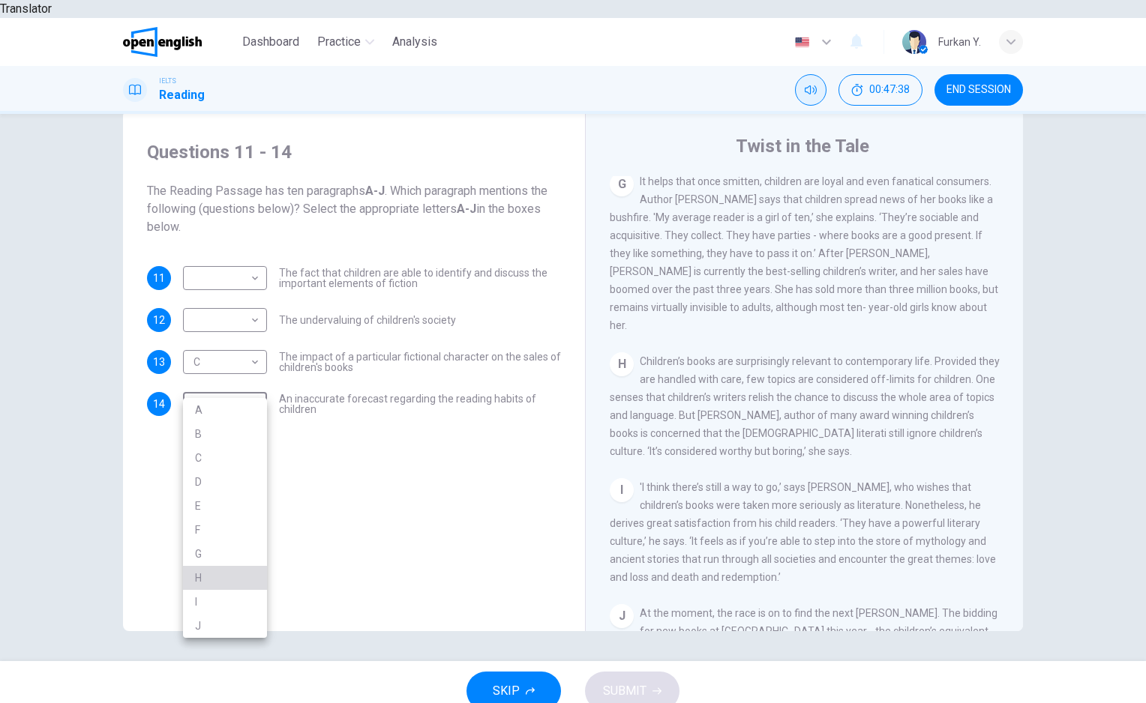
click at [219, 571] on li "H" at bounding box center [225, 578] width 84 height 24
type input "*"
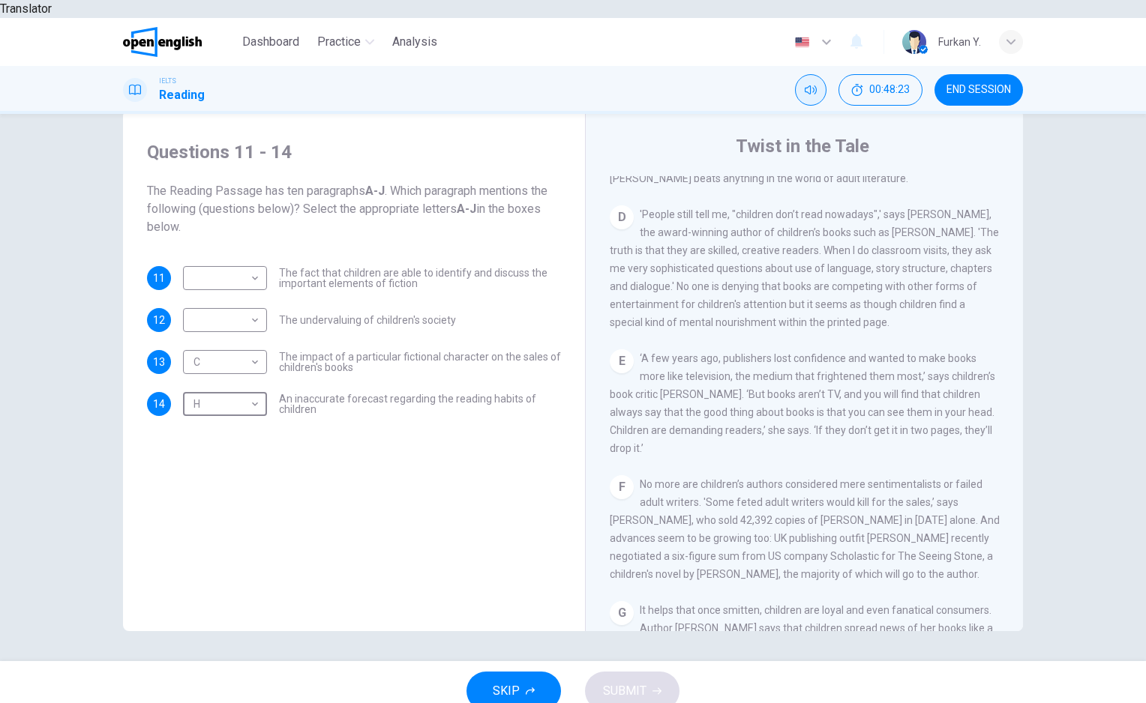
scroll to position [674, 0]
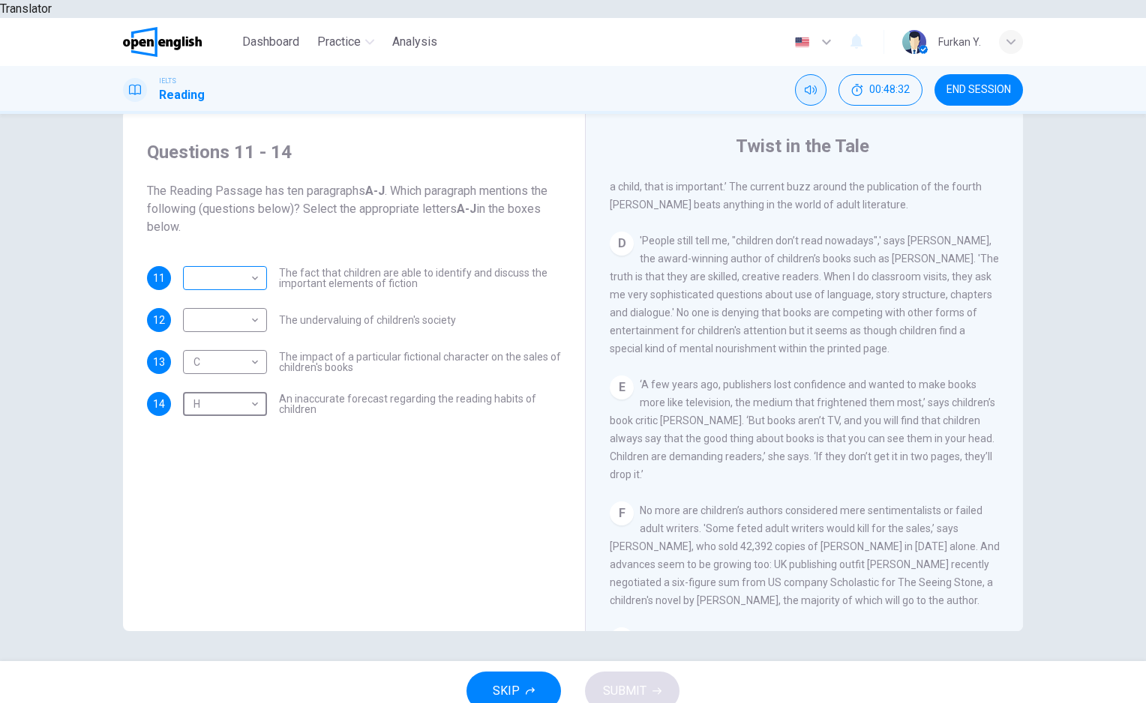
click at [220, 265] on body "Translator Dashboard Practice Analysis English ** ​ Furkan Y. IELTS Reading 00:…" at bounding box center [573, 351] width 1146 height 703
click at [220, 351] on li "D" at bounding box center [225, 356] width 84 height 24
type input "*"
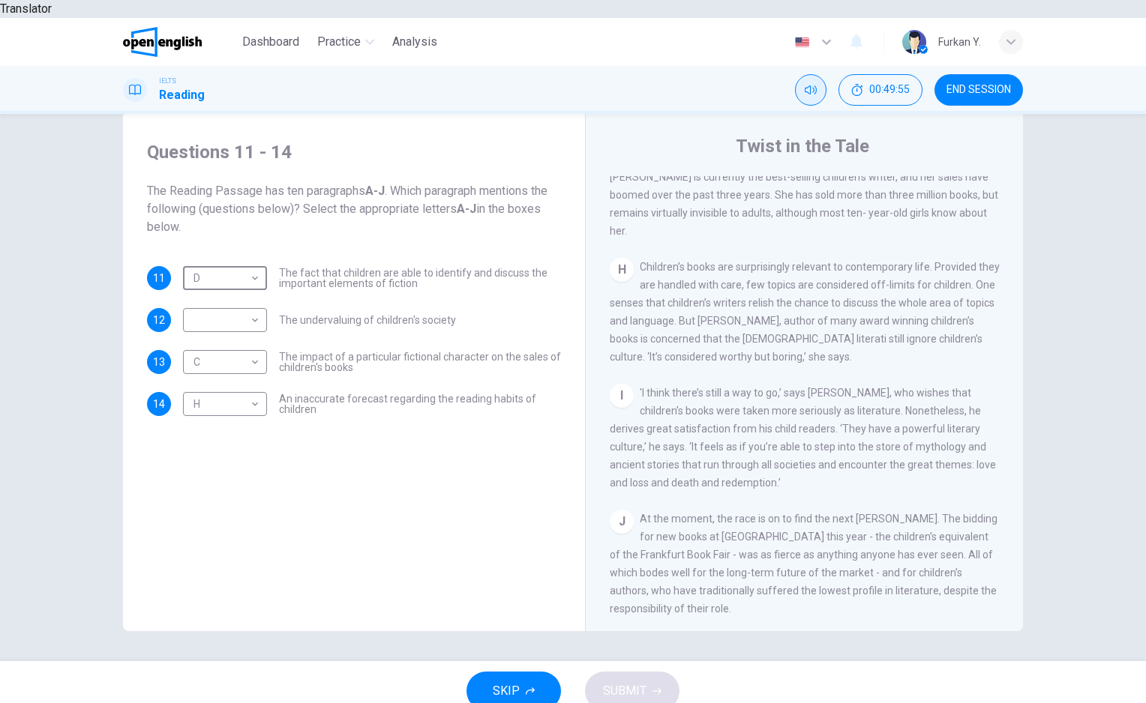
scroll to position [1240, 0]
click at [245, 305] on body "Translator Dashboard Practice Analysis English ** ​ Furkan Y. IELTS Reading 00:…" at bounding box center [573, 351] width 1146 height 703
click at [248, 523] on li "I" at bounding box center [225, 518] width 84 height 24
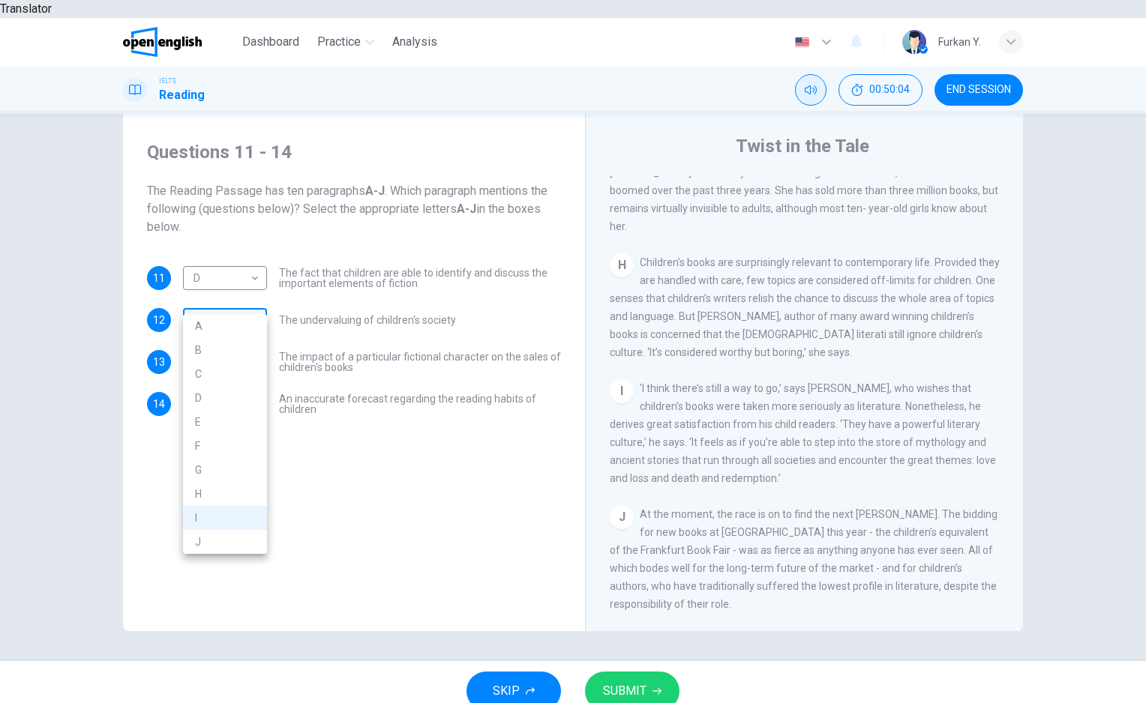
click at [240, 293] on body "Translator Dashboard Practice Analysis English ** ​ Furkan Y. IELTS Reading 00:…" at bounding box center [573, 351] width 1146 height 703
click at [243, 545] on li "J" at bounding box center [225, 542] width 84 height 24
type input "*"
click at [646, 675] on button "SUBMIT" at bounding box center [632, 691] width 94 height 39
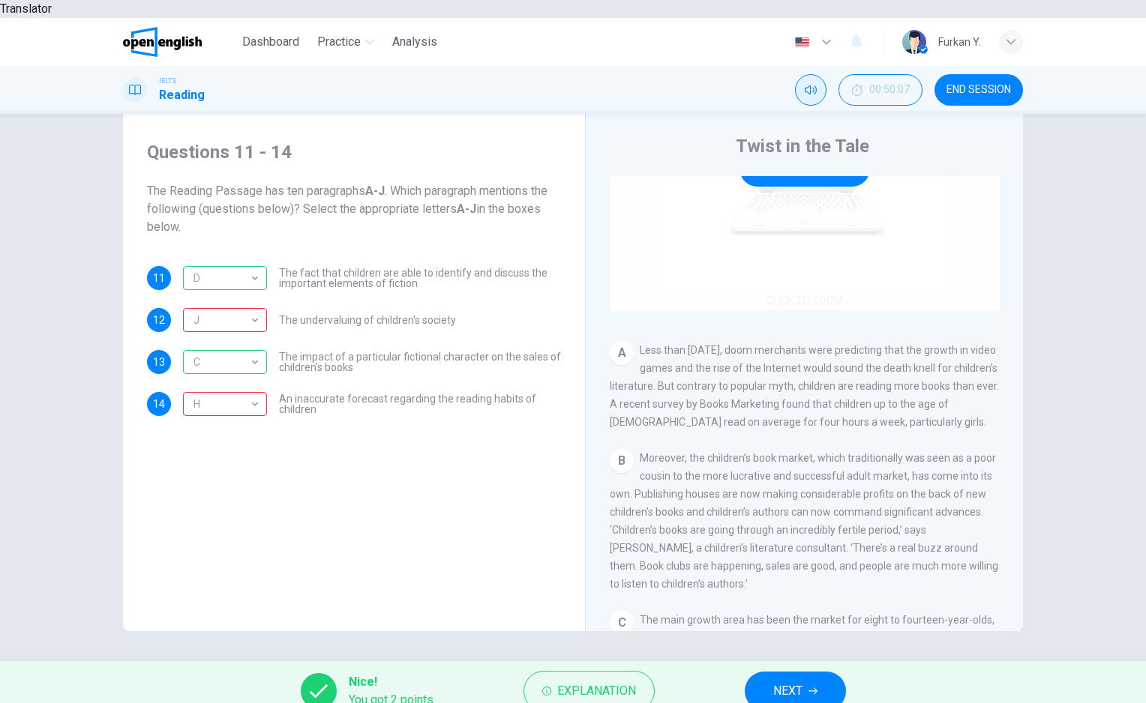
scroll to position [152, 0]
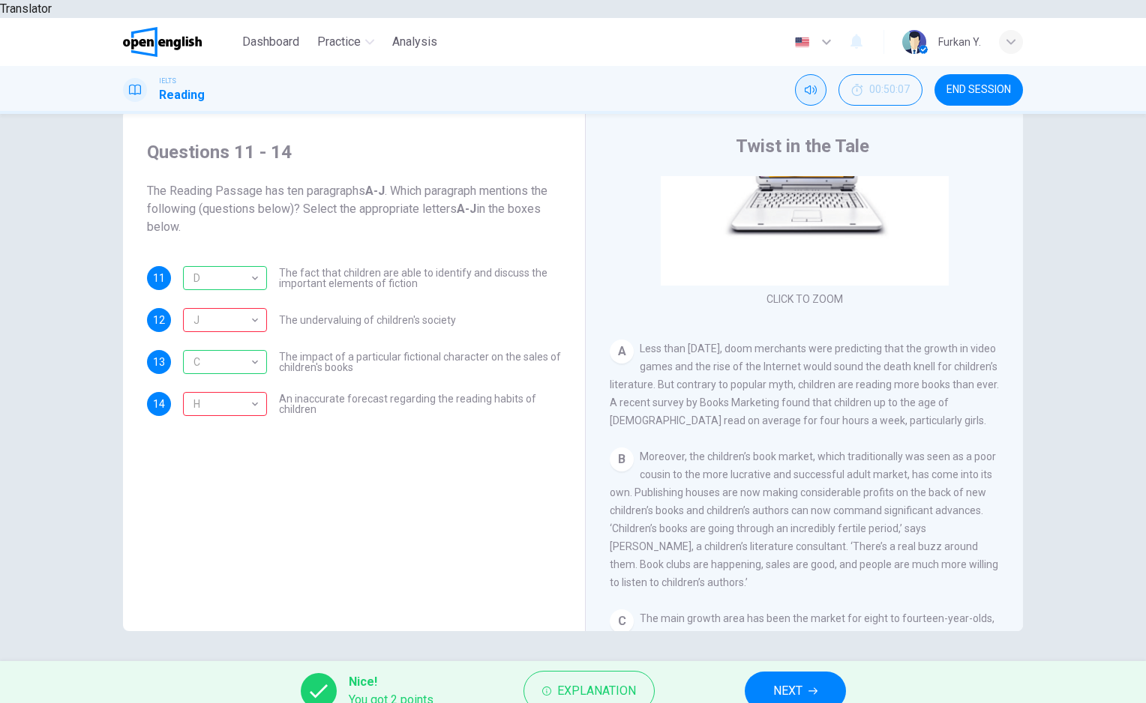
click at [992, 84] on span "END SESSION" at bounding box center [978, 90] width 64 height 12
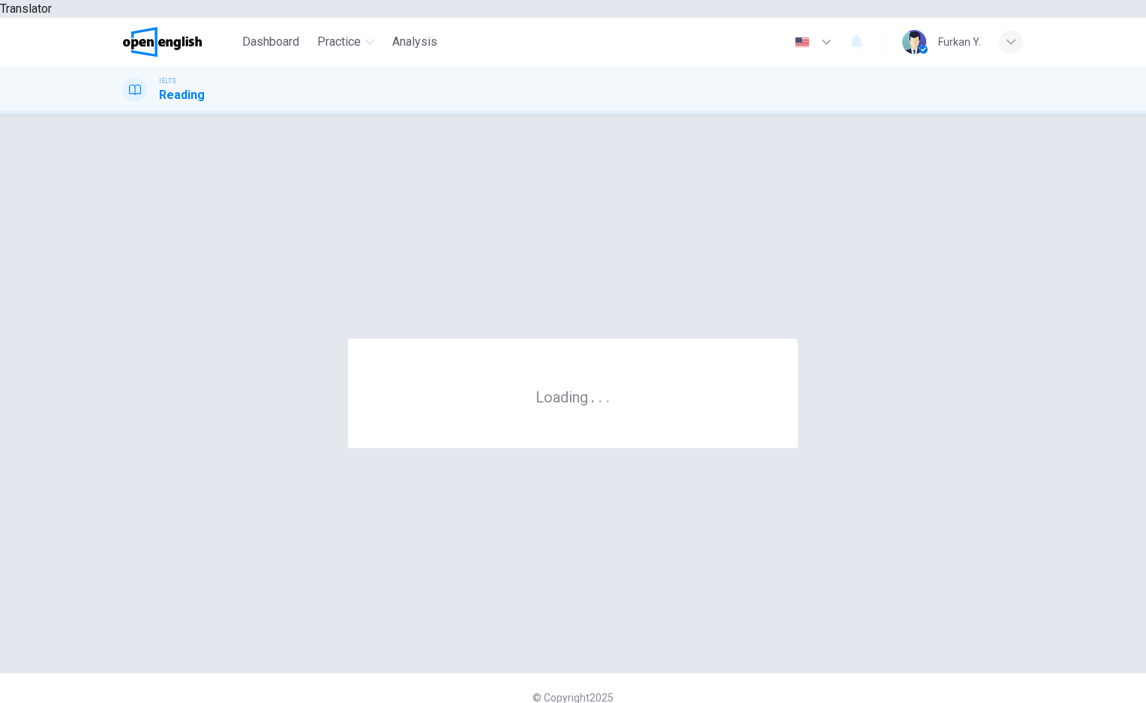
scroll to position [0, 0]
